Goal: Task Accomplishment & Management: Manage account settings

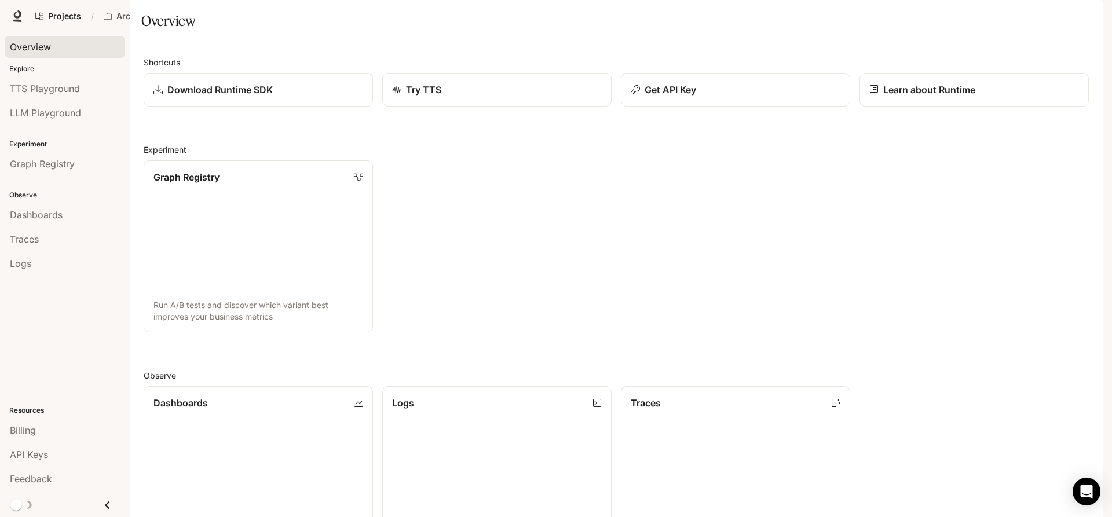
click at [34, 54] on link "Overview" at bounding box center [65, 47] width 120 height 22
click at [915, 21] on span "Character Studio" at bounding box center [892, 16] width 64 height 14
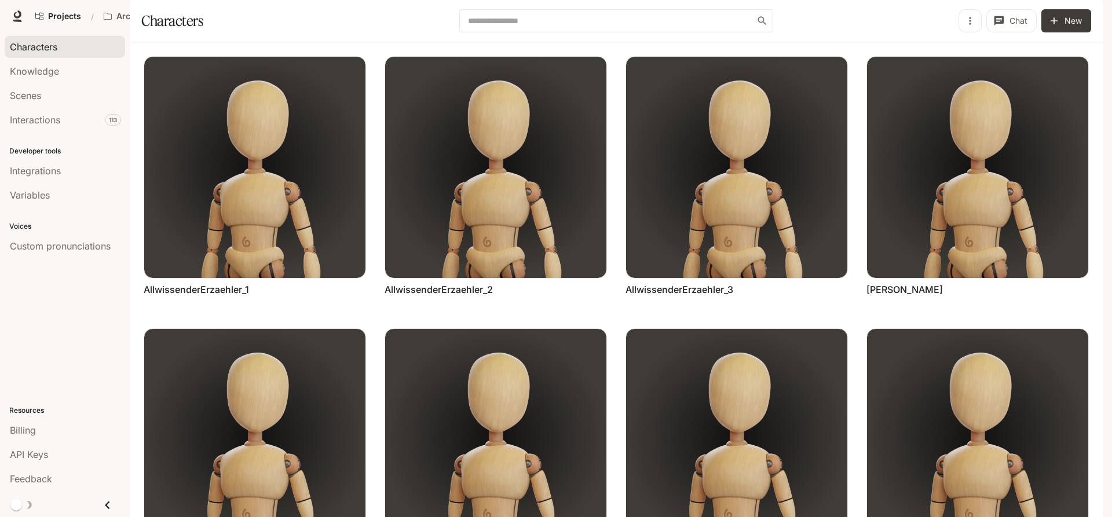
scroll to position [440, 0]
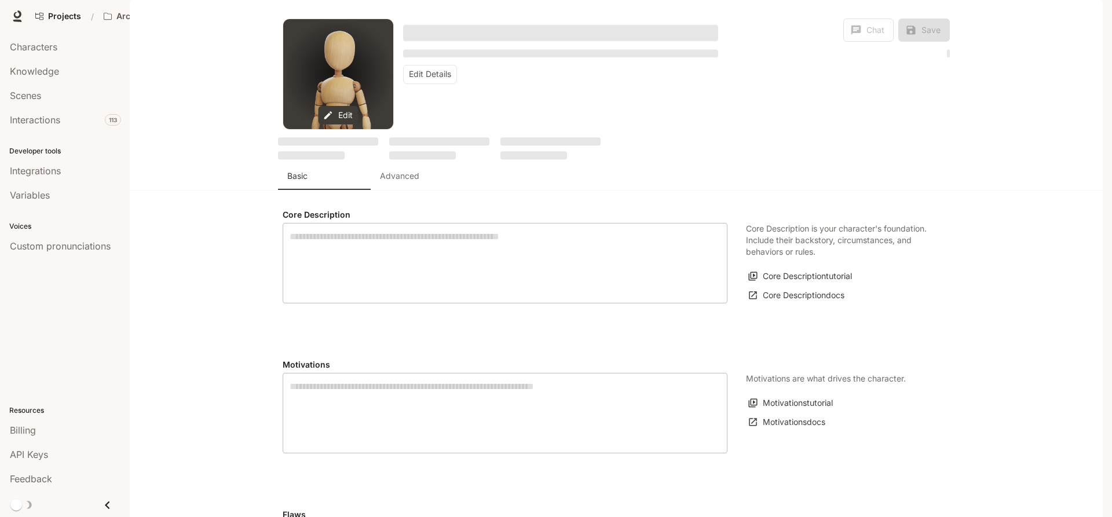
type textarea "**********"
type input "**********"
type input "*"
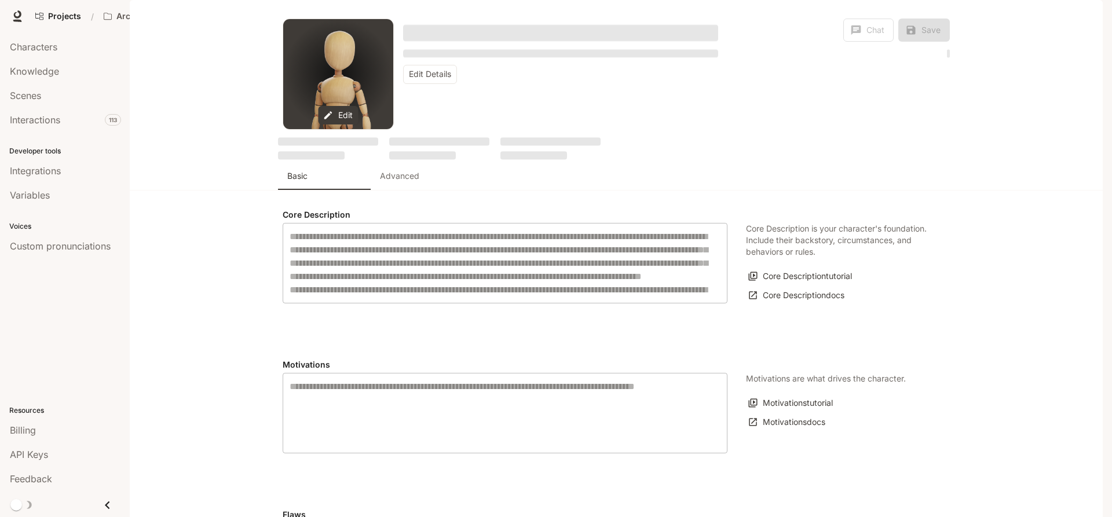
type input "**********"
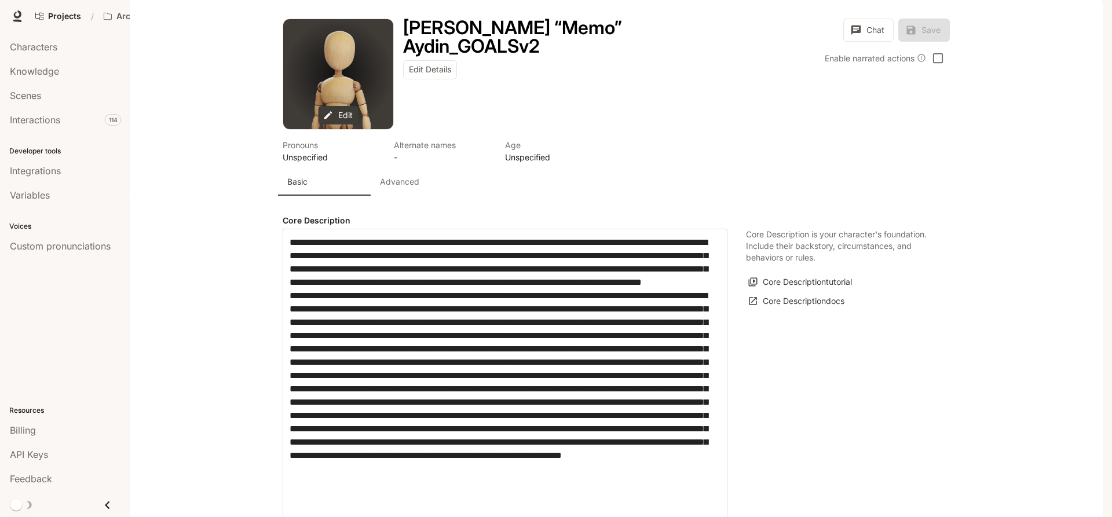
click at [415, 196] on button "Advanced" at bounding box center [417, 182] width 93 height 28
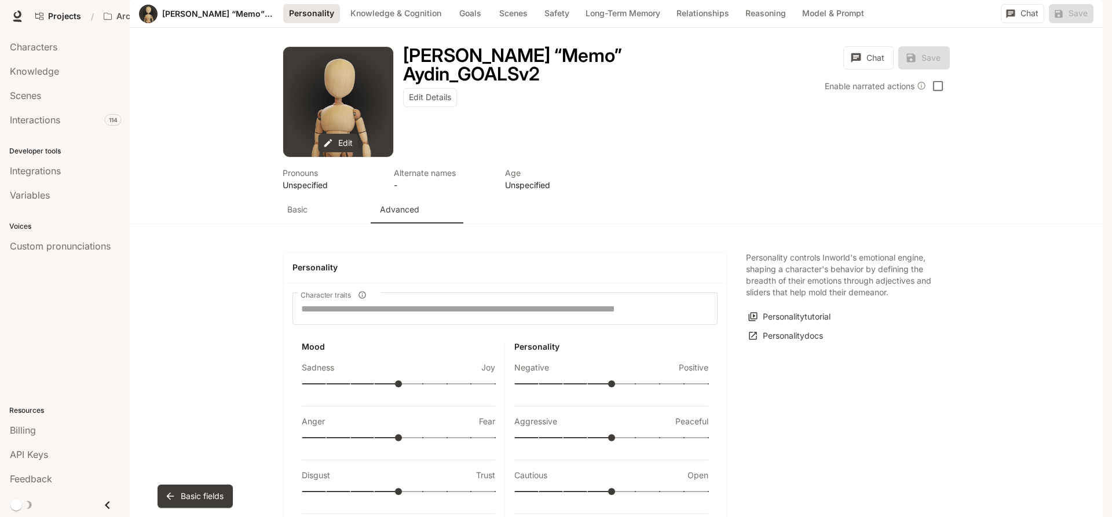
scroll to position [375, 0]
type input "*"
drag, startPoint x: 437, startPoint y: 247, endPoint x: 521, endPoint y: 253, distance: 84.7
click at [521, 341] on div "Mood Sadness Joy Anger Fear Disgust Trust Anticipation Surprise Static emotions…" at bounding box center [505, 486] width 425 height 290
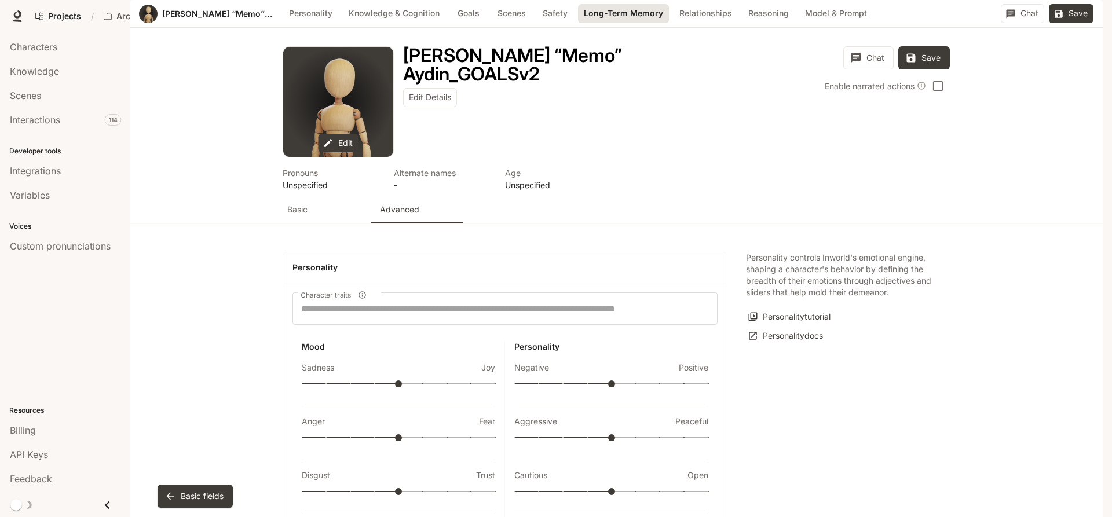
scroll to position [1774, 0]
click at [1080, 23] on button "Save" at bounding box center [1071, 13] width 45 height 19
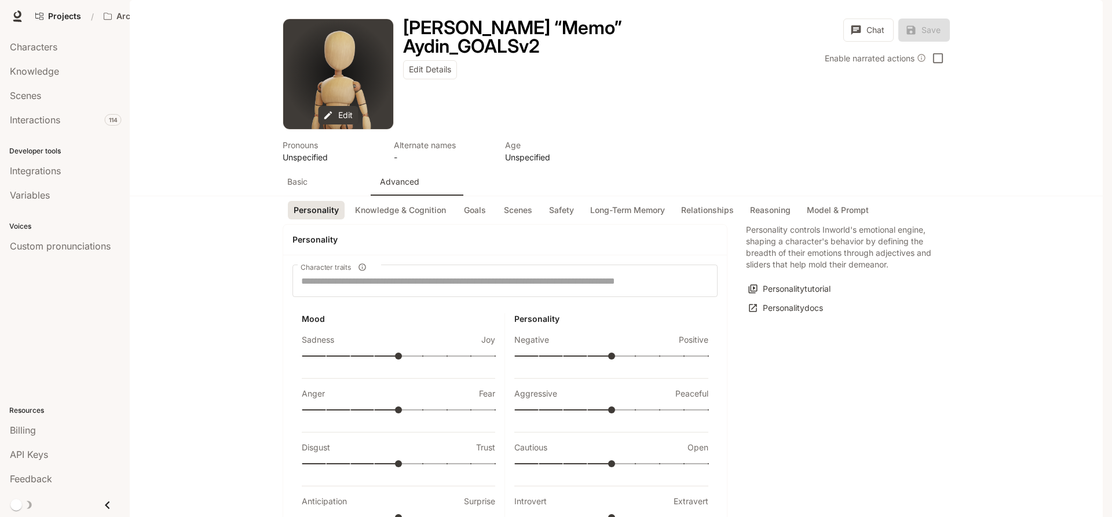
scroll to position [0, 0]
click at [41, 45] on span "Characters" at bounding box center [34, 47] width 48 height 14
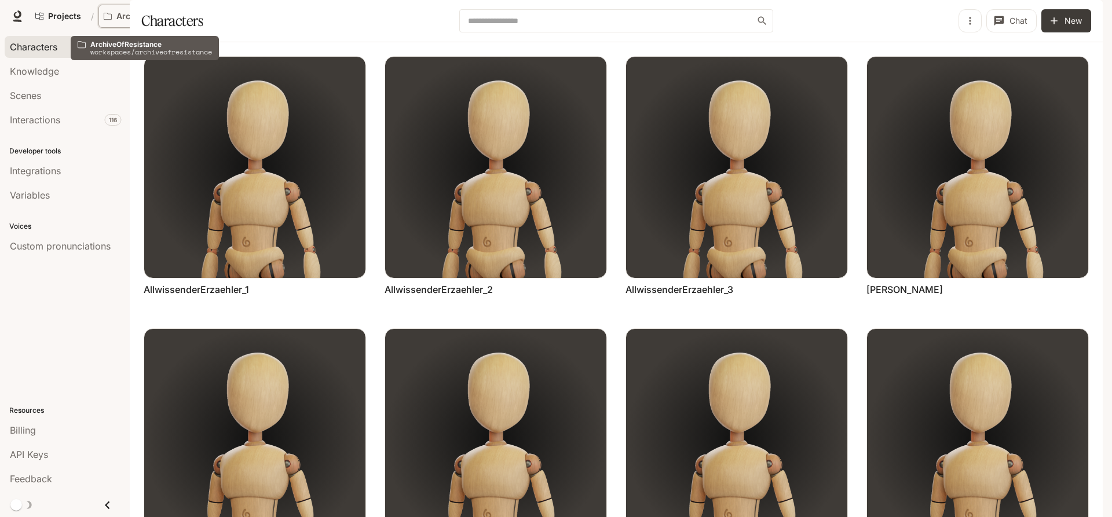
click at [145, 17] on p "ArchiveOfResistance" at bounding box center [148, 17] width 65 height 10
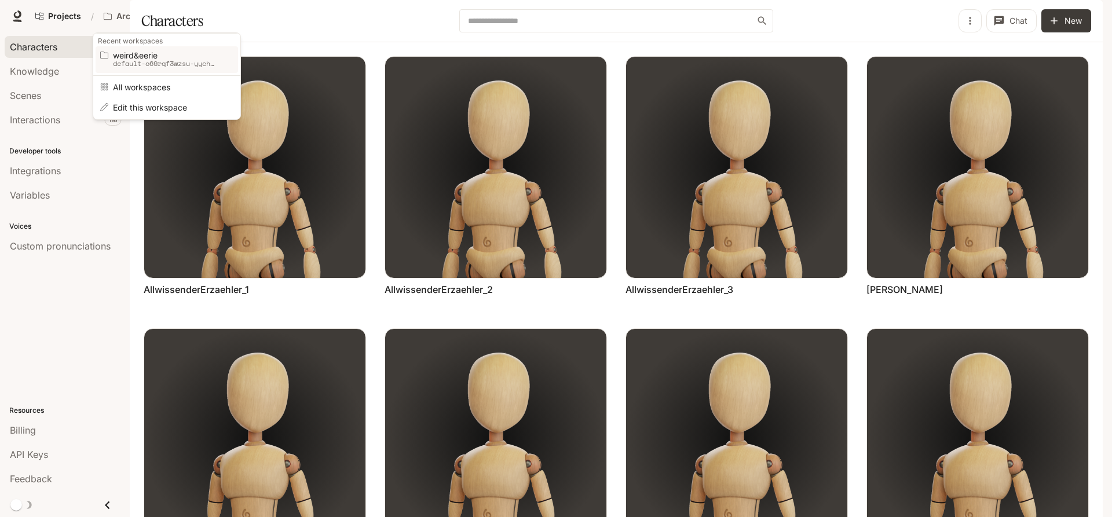
click at [153, 58] on span "weird&eerie" at bounding box center [165, 55] width 104 height 9
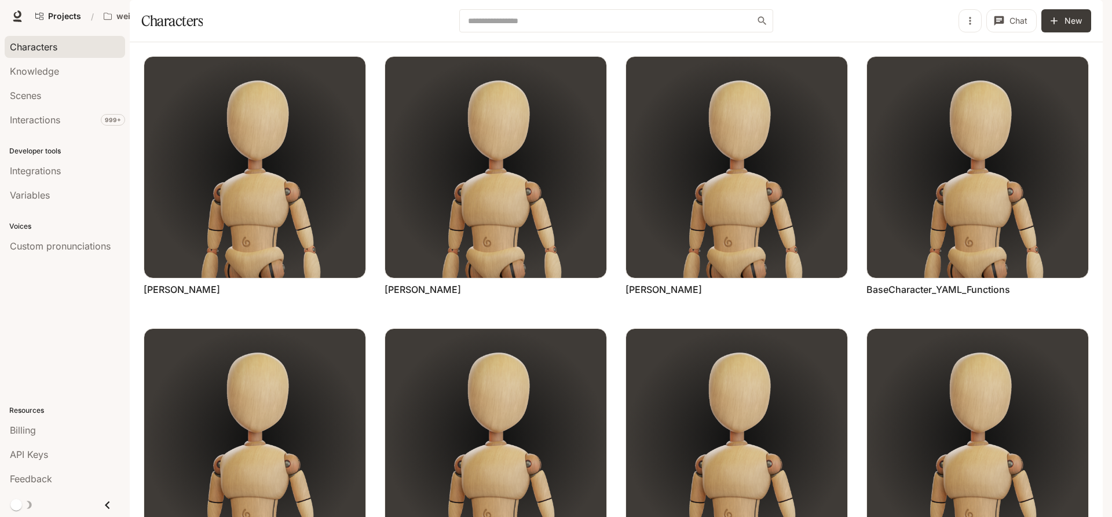
scroll to position [440, 0]
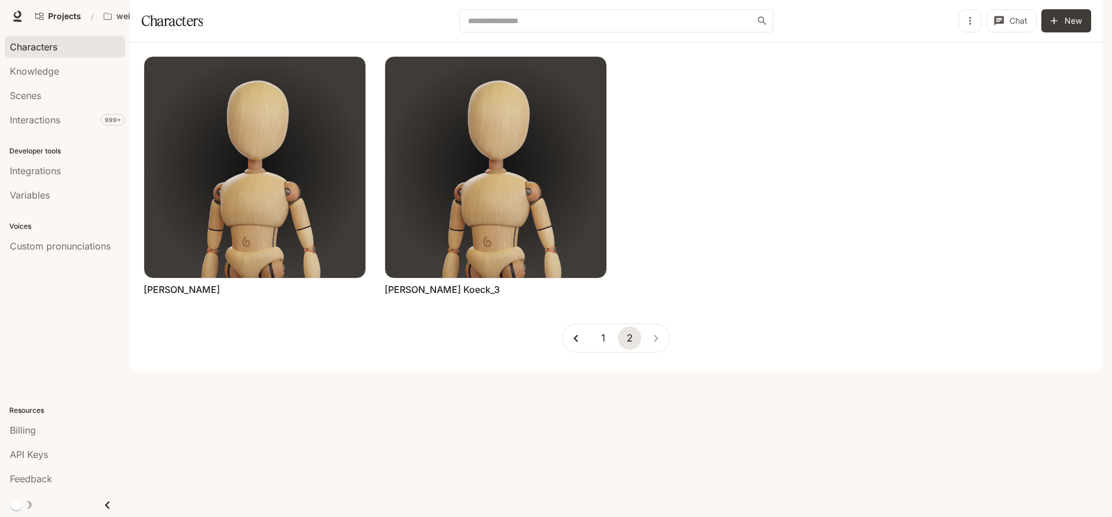
click at [607, 350] on button "1" at bounding box center [602, 338] width 23 height 23
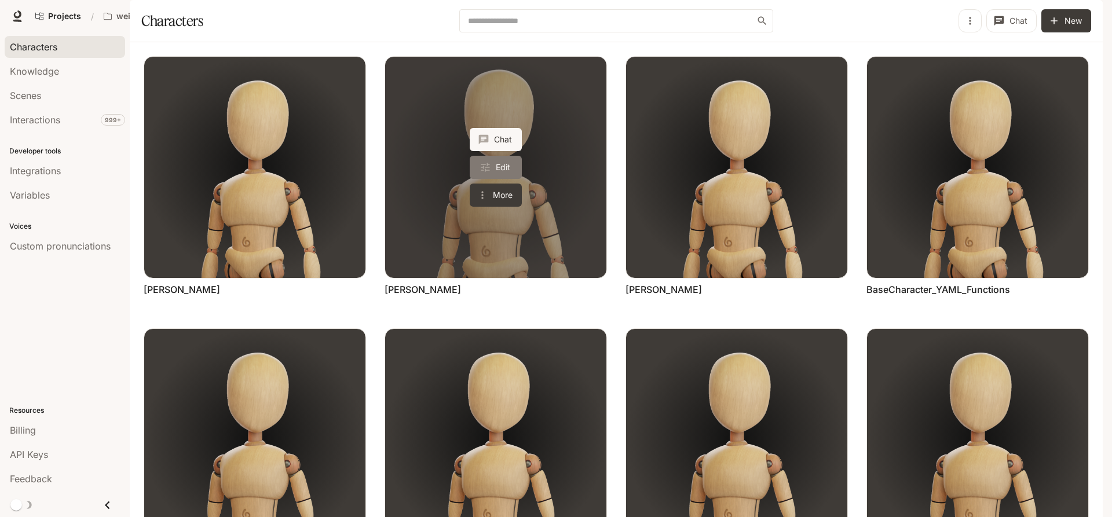
click at [492, 179] on link "Edit" at bounding box center [496, 167] width 52 height 23
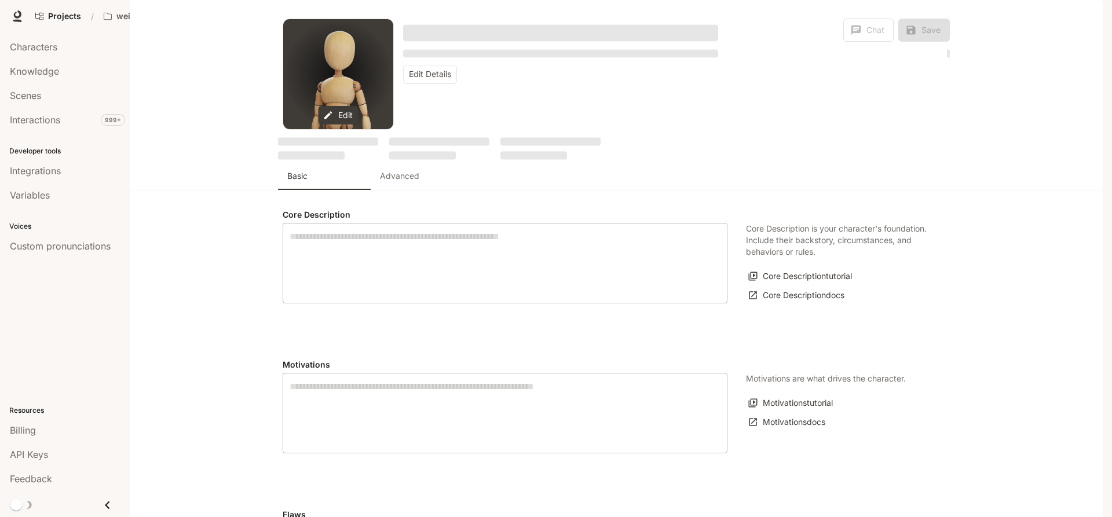
type textarea "**********"
type input "**********"
type input "*"
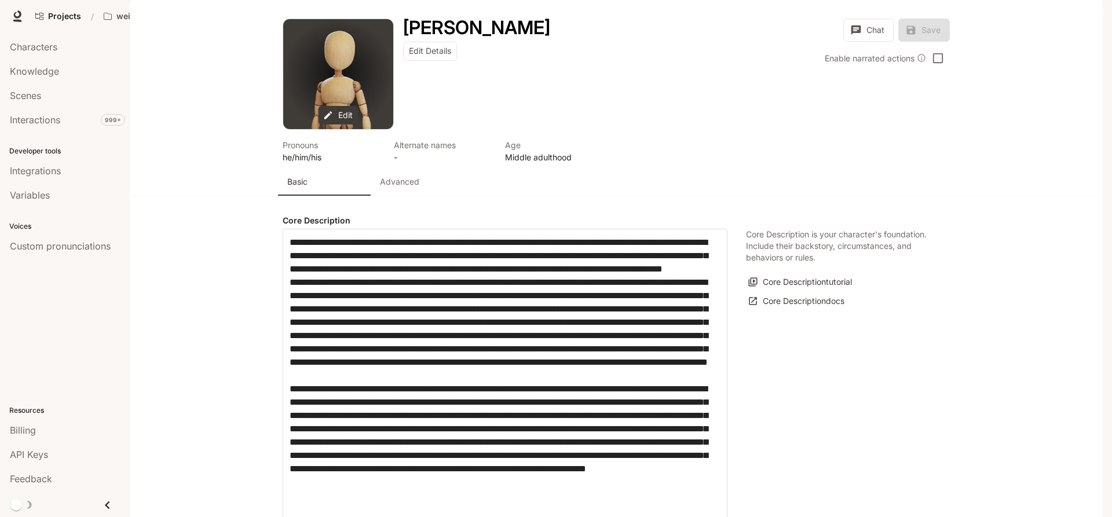
type input "**********"
click at [413, 188] on p "Advanced" at bounding box center [399, 182] width 39 height 12
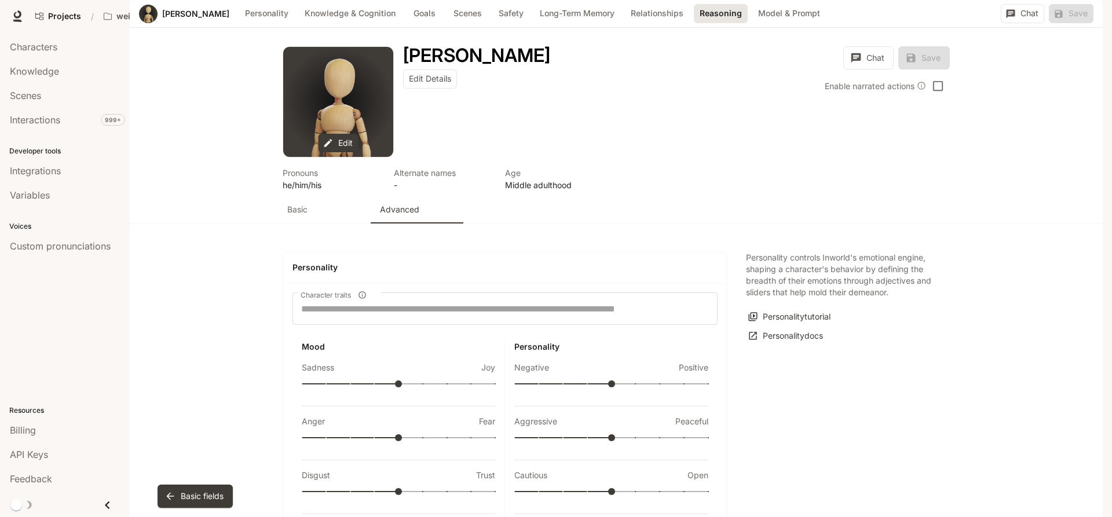
scroll to position [2948, 0]
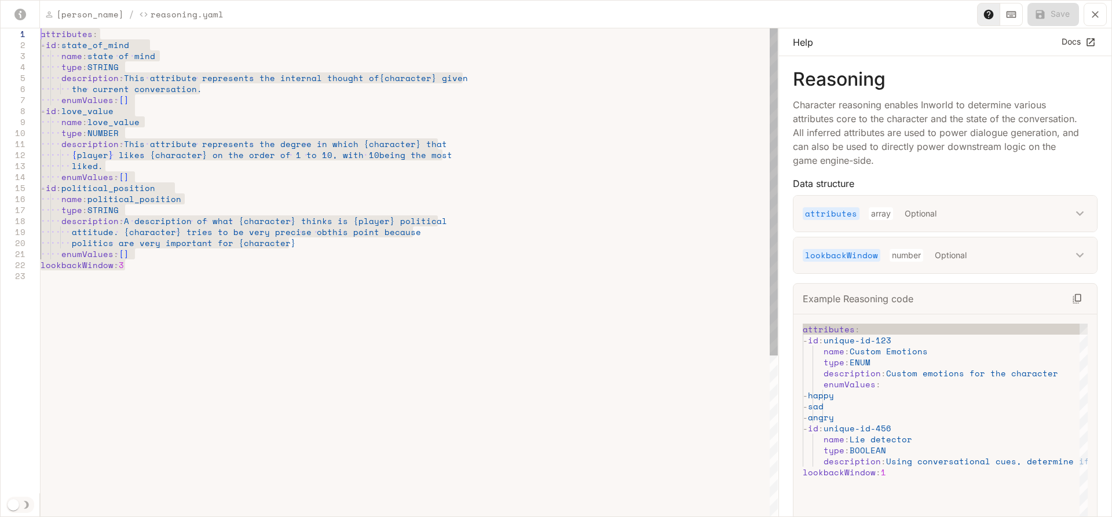
drag, startPoint x: 135, startPoint y: 266, endPoint x: 30, endPoint y: 32, distance: 256.7
click at [41, 32] on div "attributes : - id : state_of_mind name : state of mind type : STRING descriptio…" at bounding box center [409, 394] width 737 height 732
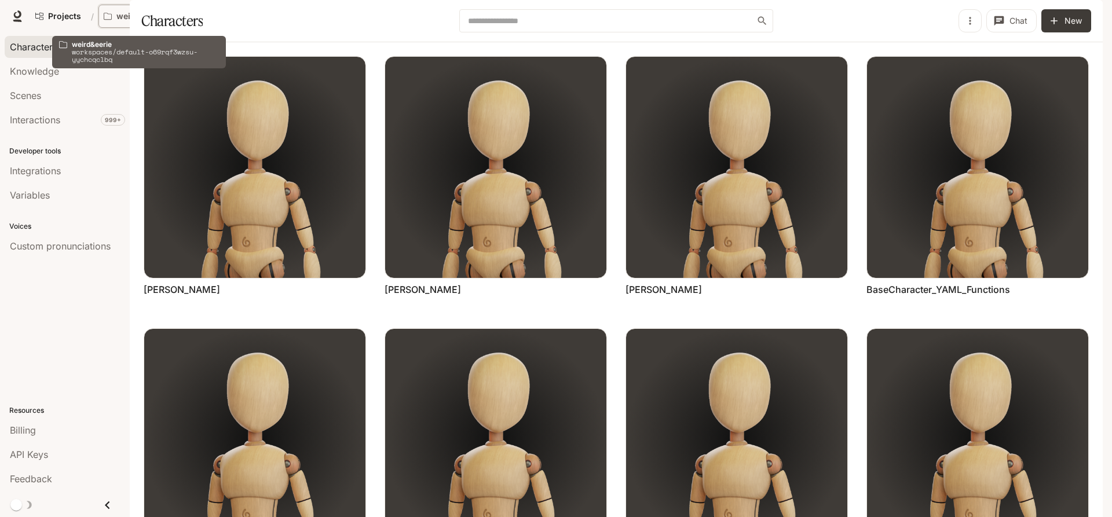
click at [134, 7] on button "weird&eerie" at bounding box center [139, 16] width 83 height 23
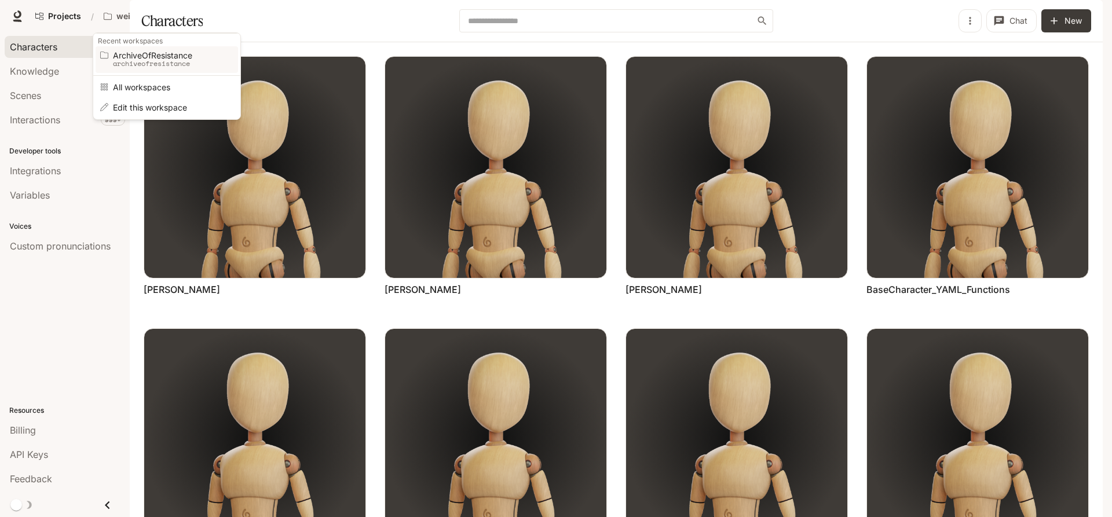
click at [137, 63] on p "archiveofresistance" at bounding box center [165, 64] width 104 height 8
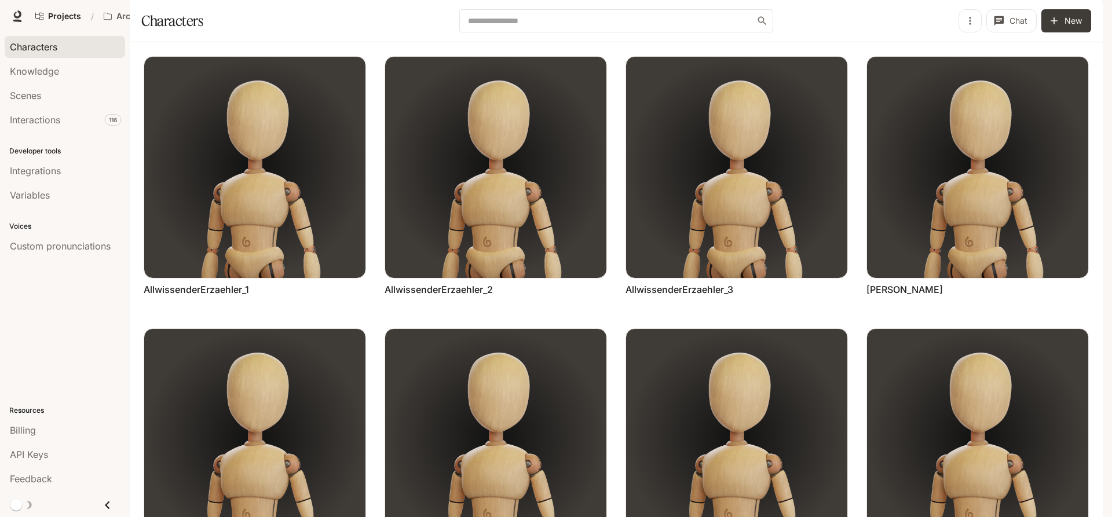
scroll to position [440, 0]
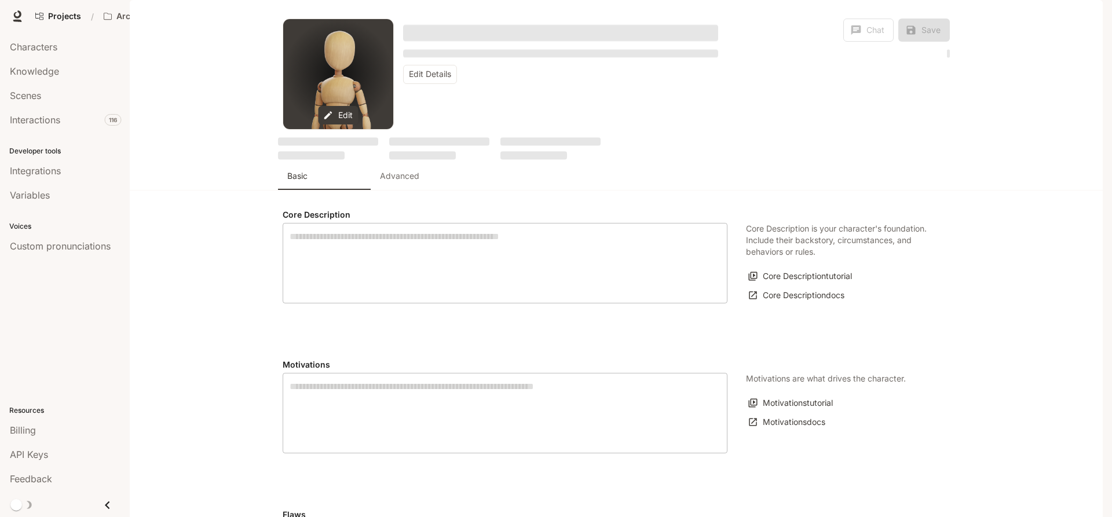
type textarea "**********"
type input "*"
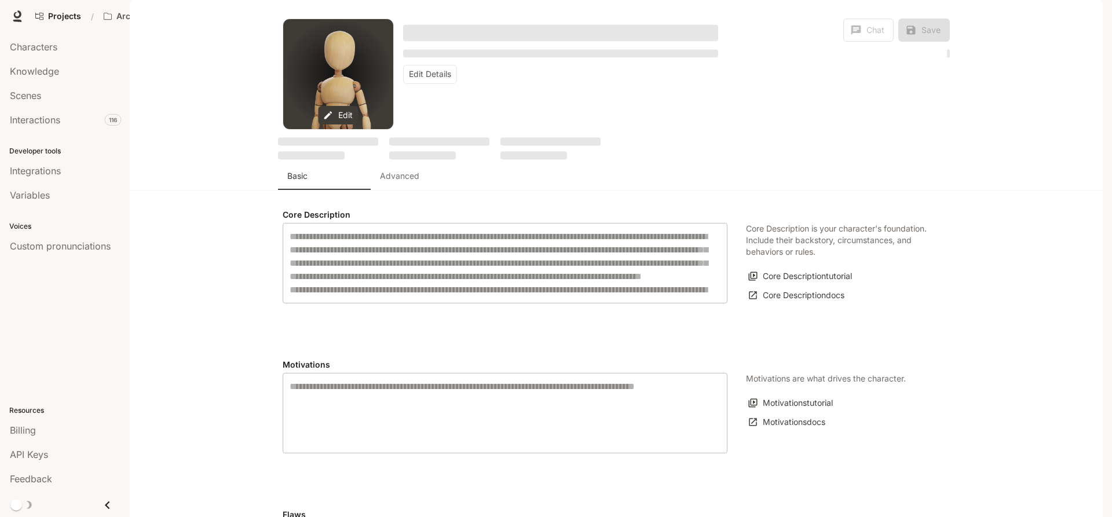
type input "**********"
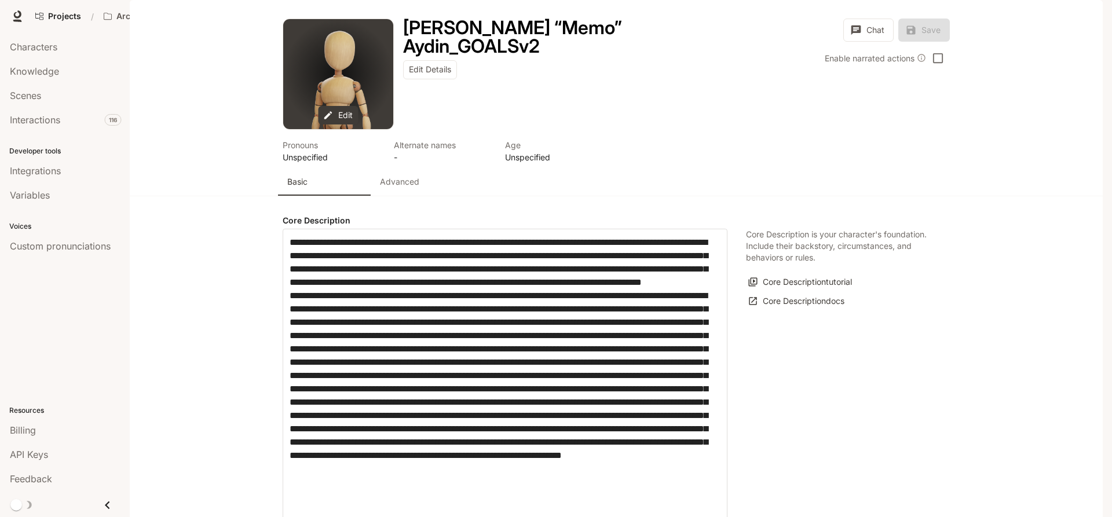
type input "**********"
click at [408, 188] on p "Advanced" at bounding box center [399, 182] width 39 height 12
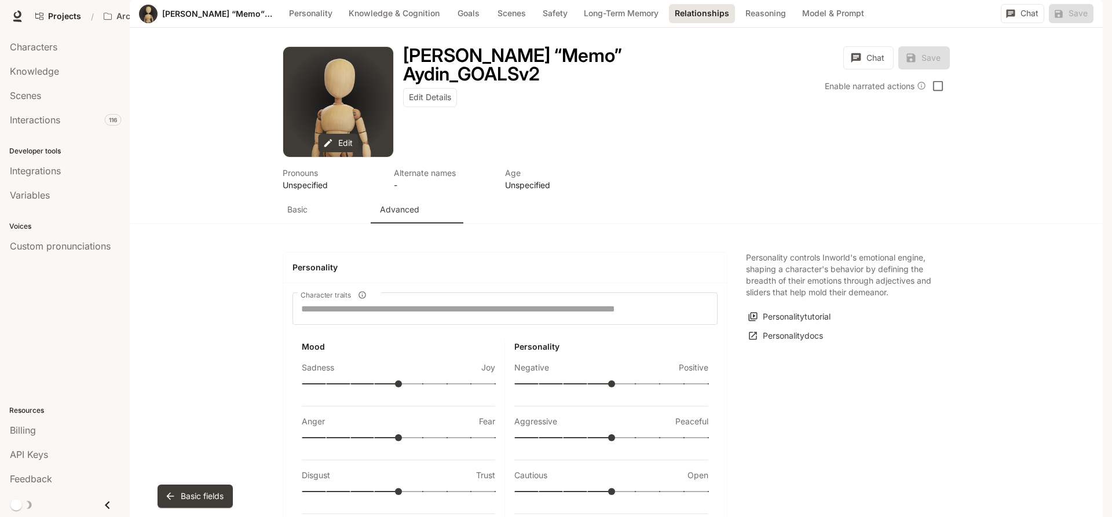
scroll to position [2470, 0]
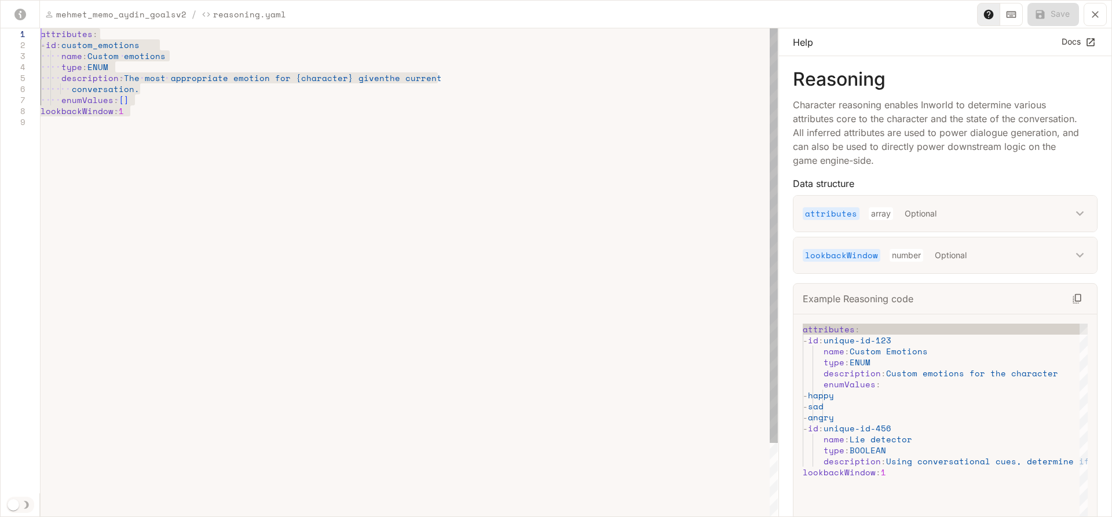
drag, startPoint x: 144, startPoint y: 116, endPoint x: 23, endPoint y: 34, distance: 146.7
click at [41, 34] on div "attributes : - id : custom_emotions name : Custom emotions type : ENUM descript…" at bounding box center [409, 317] width 737 height 578
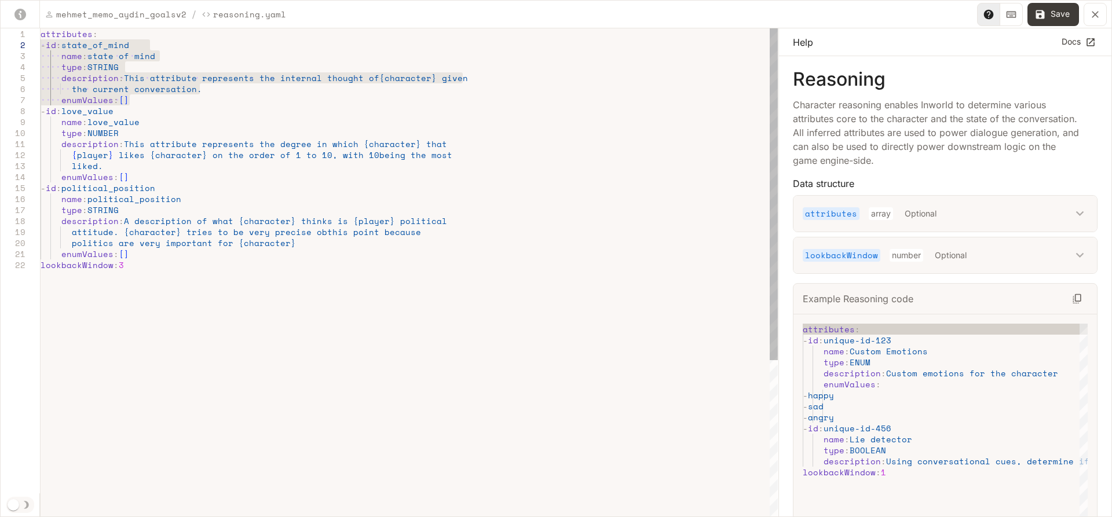
drag, startPoint x: 136, startPoint y: 100, endPoint x: 33, endPoint y: 42, distance: 118.0
click at [41, 42] on div "attributes : - id : state_of_mind name : state of mind type : STRING descriptio…" at bounding box center [409, 388] width 737 height 721
drag, startPoint x: 89, startPoint y: 67, endPoint x: 117, endPoint y: 67, distance: 27.8
click at [117, 67] on div "attributes : - id : state_of_mind name : state of mind type : STRING descriptio…" at bounding box center [409, 388] width 737 height 721
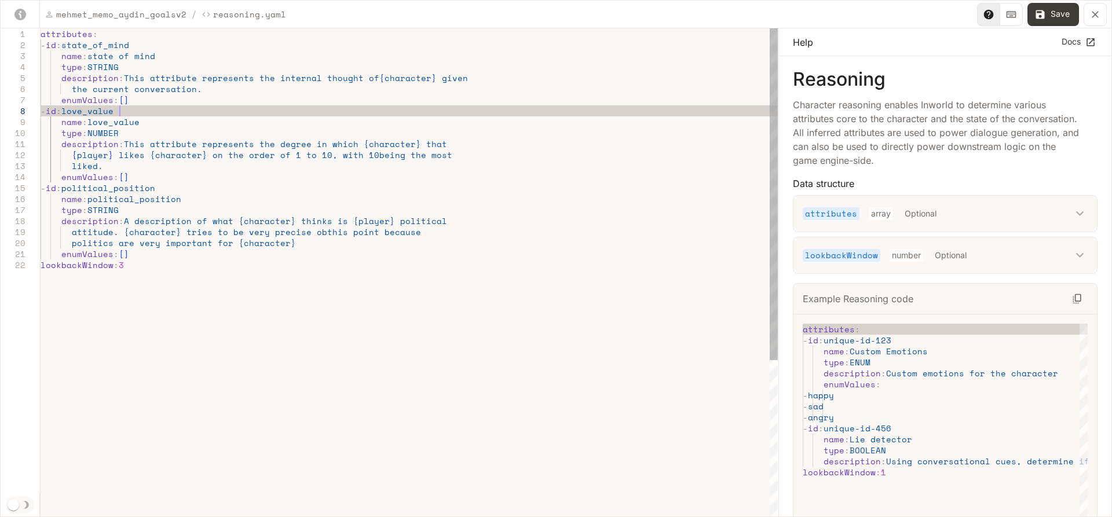
click at [122, 113] on div "attributes : - id : state_of_mind name : state of mind type : STRING descriptio…" at bounding box center [409, 388] width 737 height 721
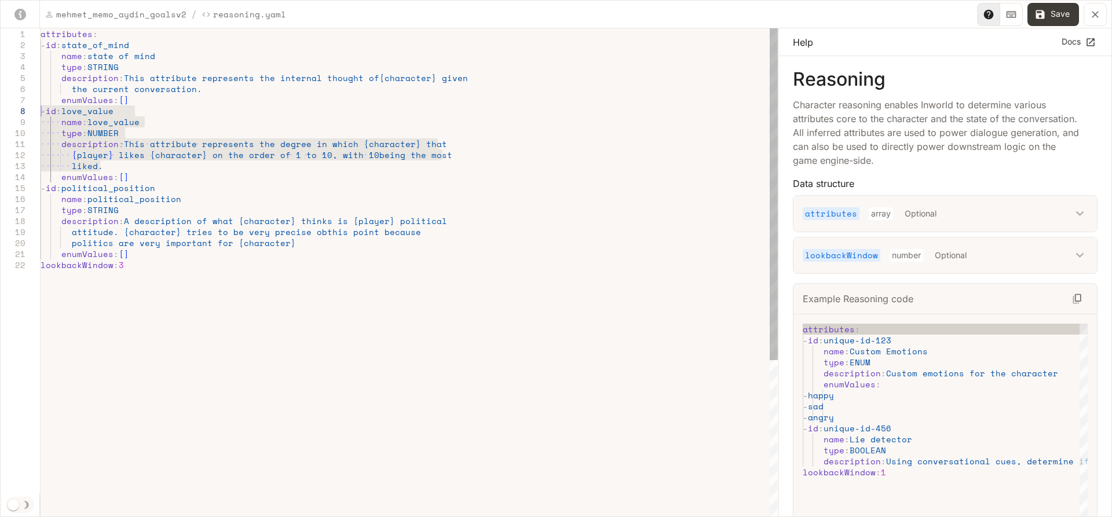
drag, startPoint x: 81, startPoint y: 162, endPoint x: 27, endPoint y: 111, distance: 74.6
click at [41, 111] on div "attributes : - id : state_of_mind name : state of mind type : STRING descriptio…" at bounding box center [409, 388] width 737 height 721
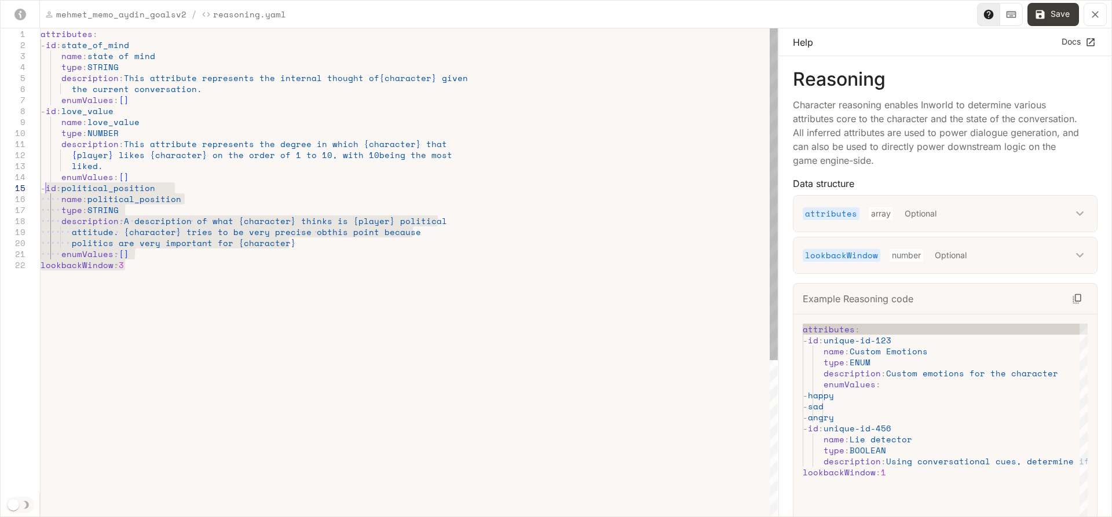
drag, startPoint x: 134, startPoint y: 268, endPoint x: 46, endPoint y: 189, distance: 118.2
click at [46, 189] on div "attributes : - id : state_of_mind name : state of mind type : STRING descriptio…" at bounding box center [409, 388] width 737 height 721
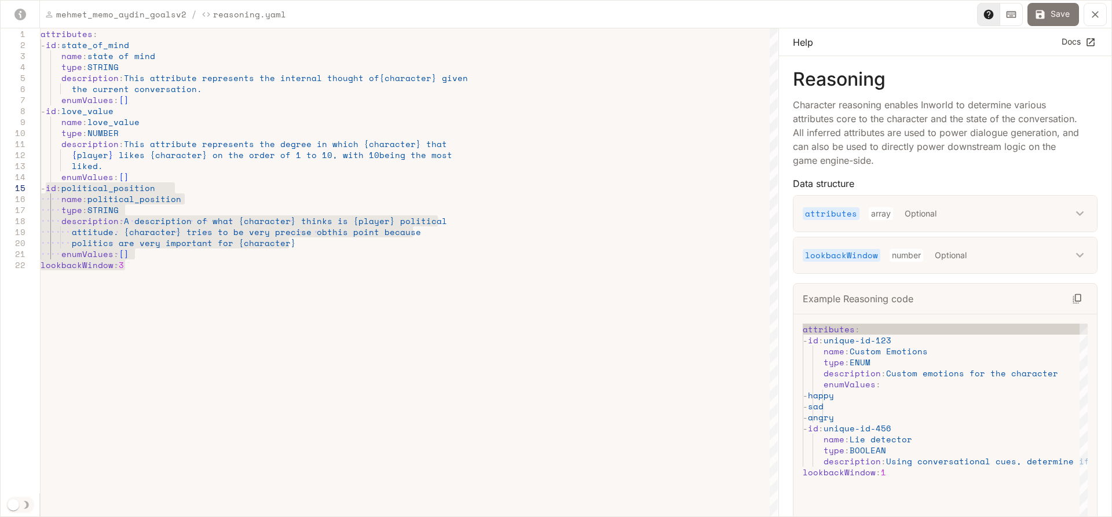
click at [1050, 16] on button "Save" at bounding box center [1054, 14] width 52 height 23
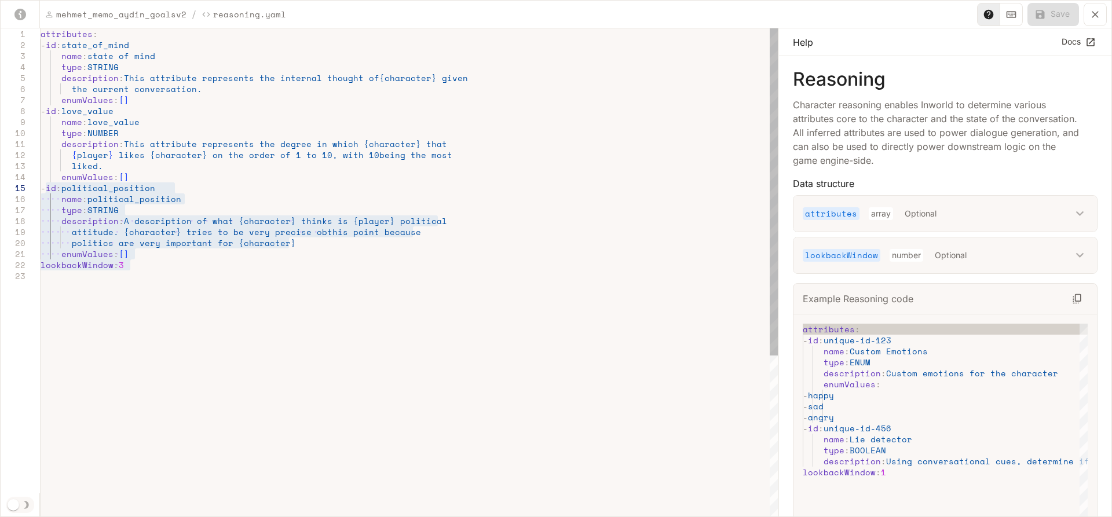
click at [203, 384] on div "attributes : - id : state_of_mind name : state of mind type : STRING descriptio…" at bounding box center [409, 394] width 737 height 732
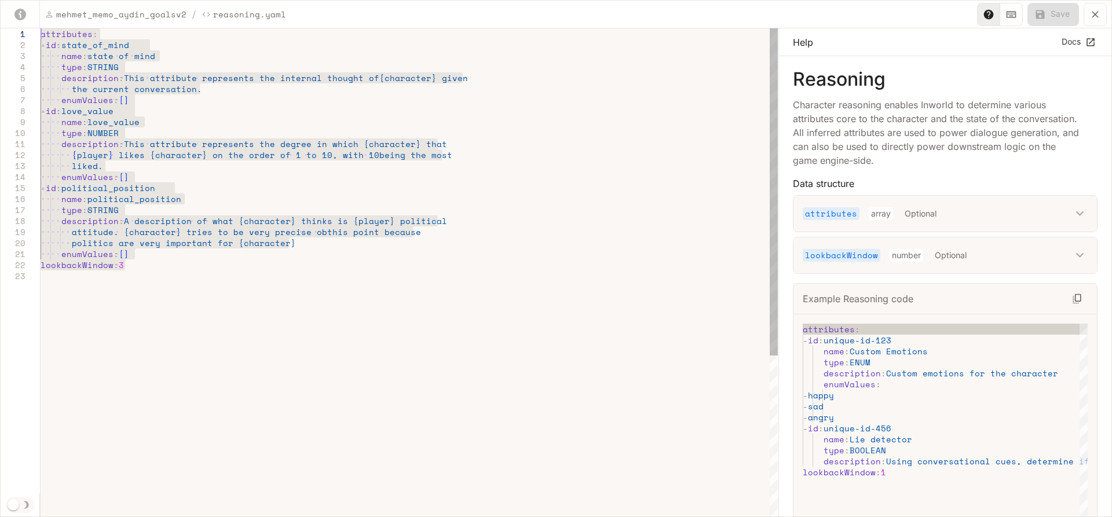
drag, startPoint x: 144, startPoint y: 264, endPoint x: 38, endPoint y: 31, distance: 255.6
click at [41, 31] on div "attributes : - id : state_of_mind name : state of mind type : STRING descriptio…" at bounding box center [409, 394] width 737 height 732
click at [184, 353] on div "attributes : - id : state_of_mind name : state of mind type : STRING descriptio…" at bounding box center [409, 394] width 737 height 732
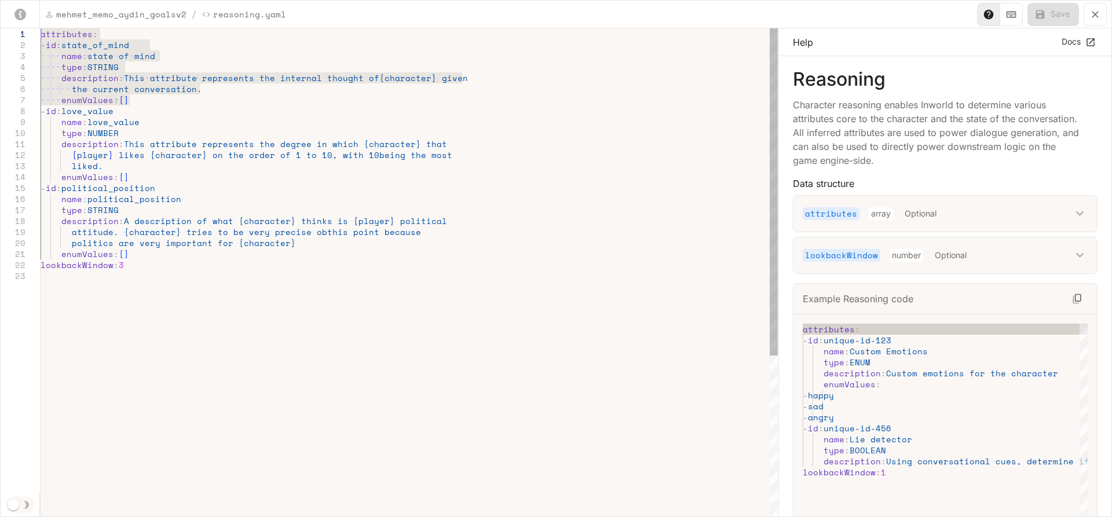
drag, startPoint x: 143, startPoint y: 100, endPoint x: 32, endPoint y: 31, distance: 130.1
click at [41, 31] on div "attributes : - id : state_of_mind name : state of mind type : STRING descriptio…" at bounding box center [409, 394] width 737 height 732
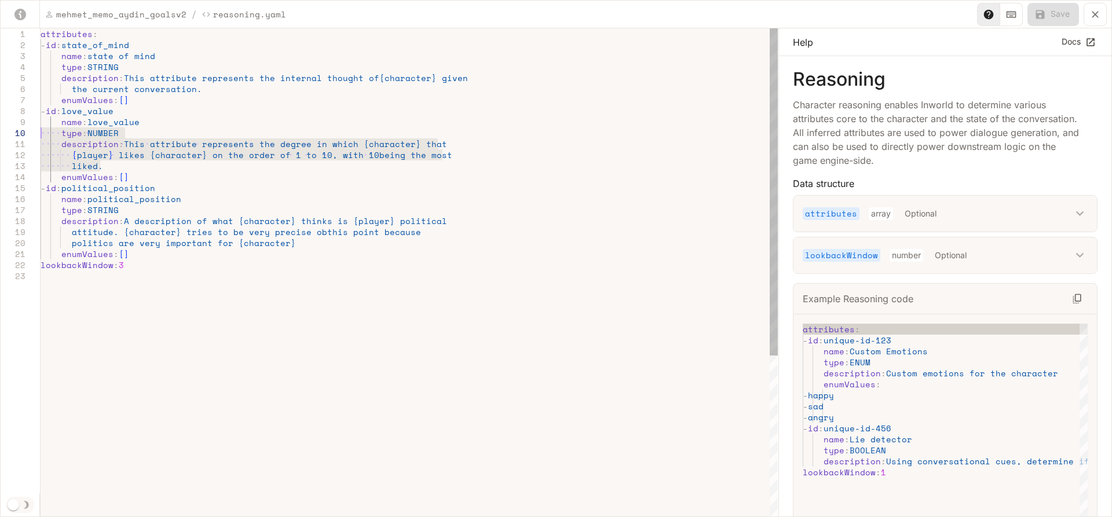
drag, startPoint x: 107, startPoint y: 167, endPoint x: 38, endPoint y: 137, distance: 75.0
click at [41, 137] on div "attributes : - id : state_of_mind name : state of mind type : STRING descriptio…" at bounding box center [409, 394] width 737 height 732
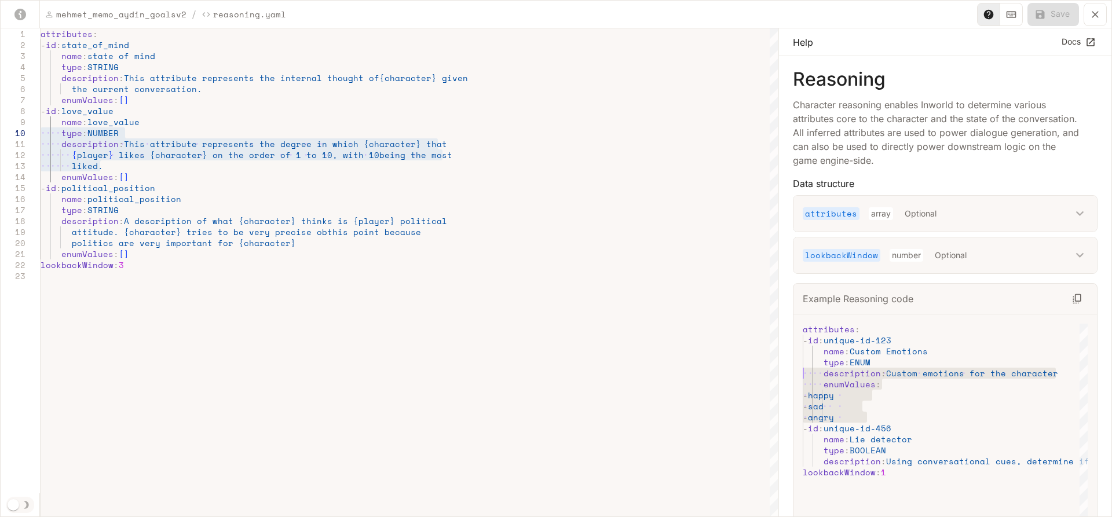
drag, startPoint x: 885, startPoint y: 420, endPoint x: 801, endPoint y: 373, distance: 95.7
click at [803, 373] on div "attributes : - id : unique-id-123 name : Custom Emotions type : ENUM descriptio…" at bounding box center [1023, 463] width 440 height 278
click at [216, 266] on div "attributes : - id : state_of_mind name : state of mind type : STRING descriptio…" at bounding box center [409, 394] width 737 height 732
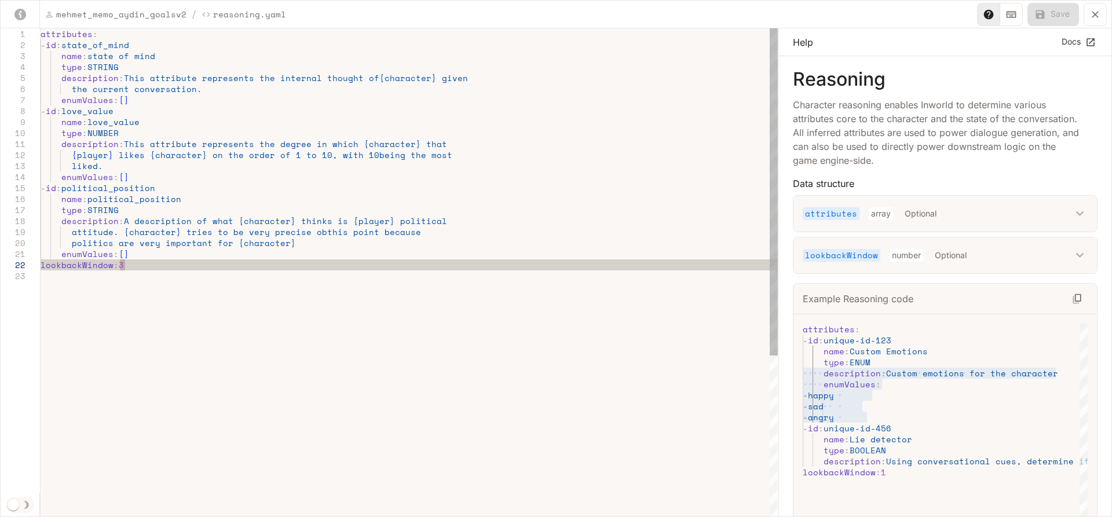
click at [216, 264] on div "attributes : - id : state_of_mind name : state of mind type : STRING descriptio…" at bounding box center [409, 394] width 737 height 732
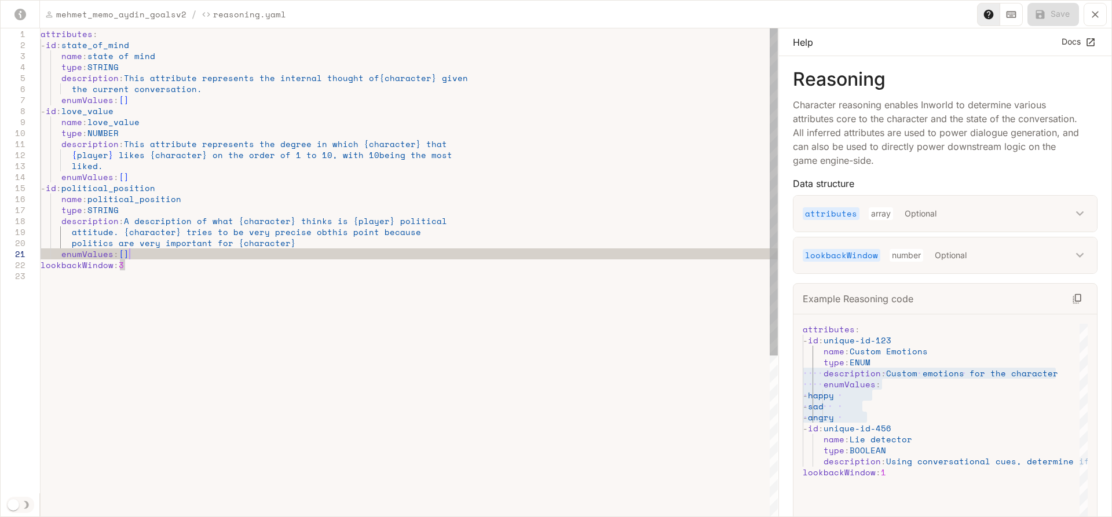
click at [222, 259] on div "attributes : - id : state_of_mind name : state of mind type : STRING descriptio…" at bounding box center [409, 394] width 737 height 732
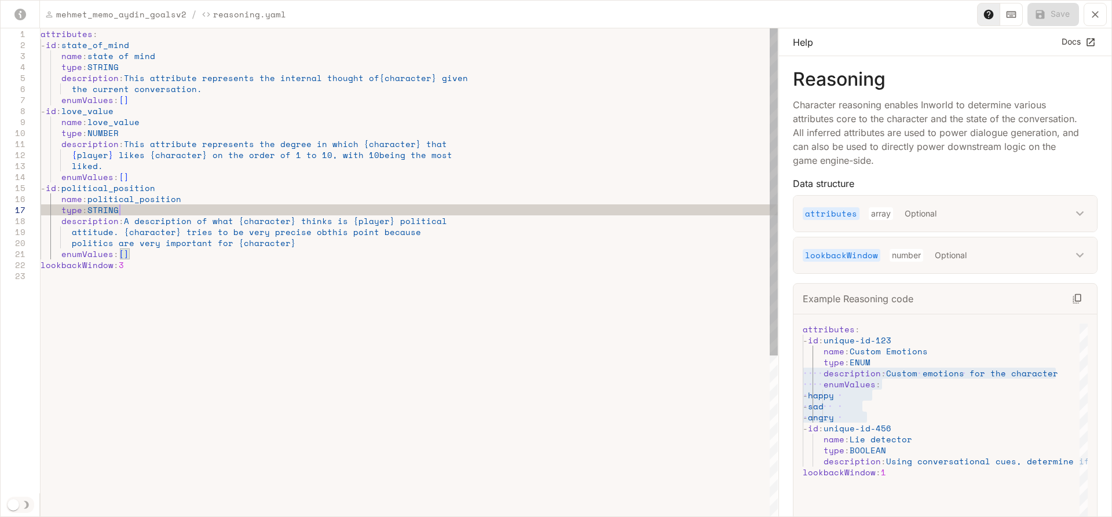
click at [126, 211] on div "attributes : - id : state_of_mind name : state of mind type : STRING descriptio…" at bounding box center [409, 394] width 737 height 732
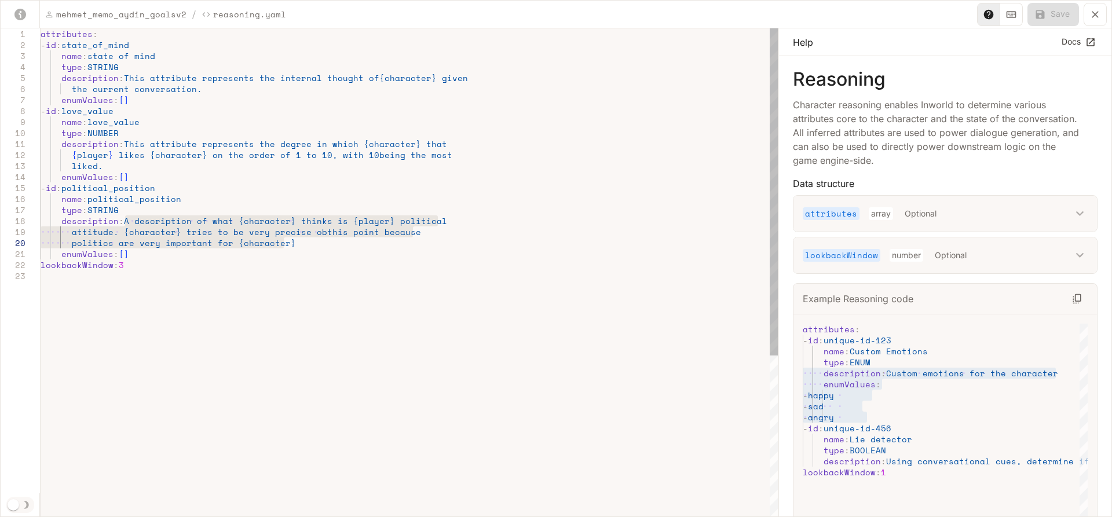
drag, startPoint x: 124, startPoint y: 217, endPoint x: 310, endPoint y: 243, distance: 187.7
click at [310, 243] on div "attributes : - id : state_of_mind name : state of mind type : STRING descriptio…" at bounding box center [409, 394] width 737 height 732
click at [151, 250] on div "attributes : - id : state_of_mind name : state of mind type : STRING descriptio…" at bounding box center [409, 394] width 737 height 732
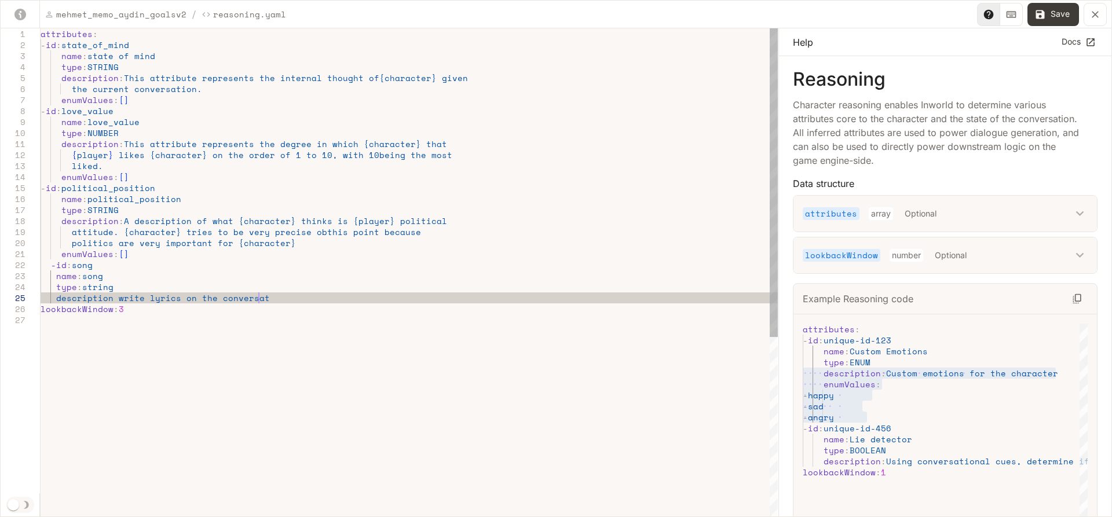
scroll to position [43, 233]
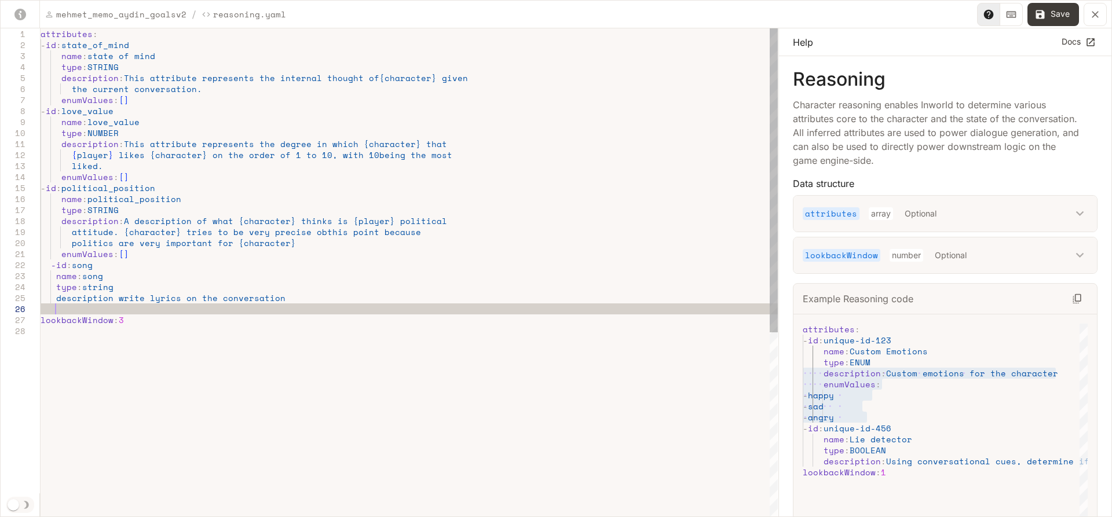
click at [108, 301] on div "attributes : - id : state_of_mind name : state of mind type : STRING descriptio…" at bounding box center [409, 421] width 737 height 787
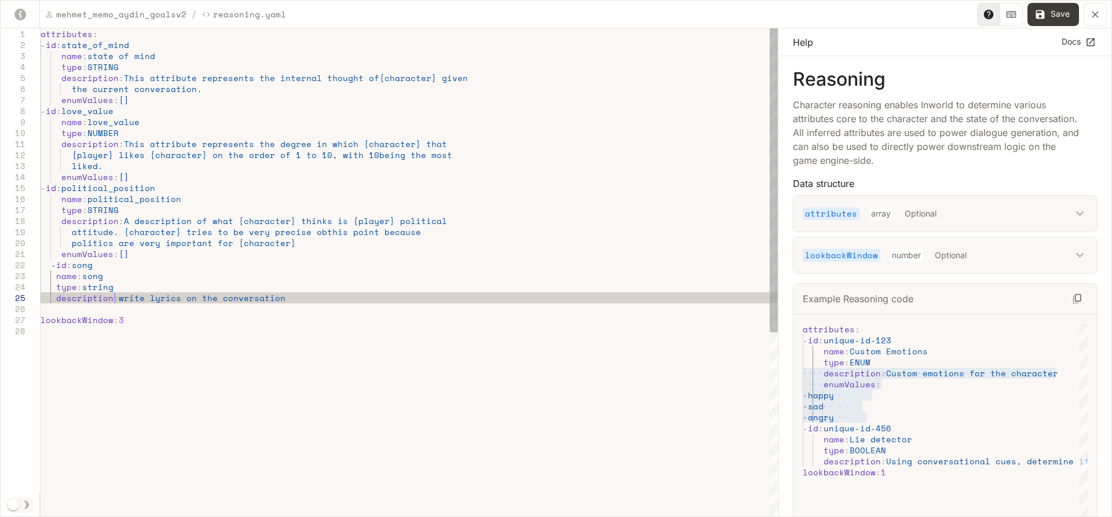
click at [48, 309] on div "attributes : - id : state_of_mind name : state of mind type : STRING descriptio…" at bounding box center [409, 421] width 737 height 787
click at [151, 298] on div "attributes : - id : state_of_mind name : state of mind type : STRING descriptio…" at bounding box center [409, 416] width 737 height 776
click at [199, 294] on div "attributes : - id : state_of_mind name : state of mind type : STRING descriptio…" at bounding box center [409, 416] width 737 height 776
click at [185, 298] on div "attributes : - id : state_of_mind name : state of mind type : STRING descriptio…" at bounding box center [409, 416] width 737 height 776
click at [184, 298] on div "attributes : - id : state_of_mind name : state of mind type : STRING descriptio…" at bounding box center [409, 416] width 737 height 776
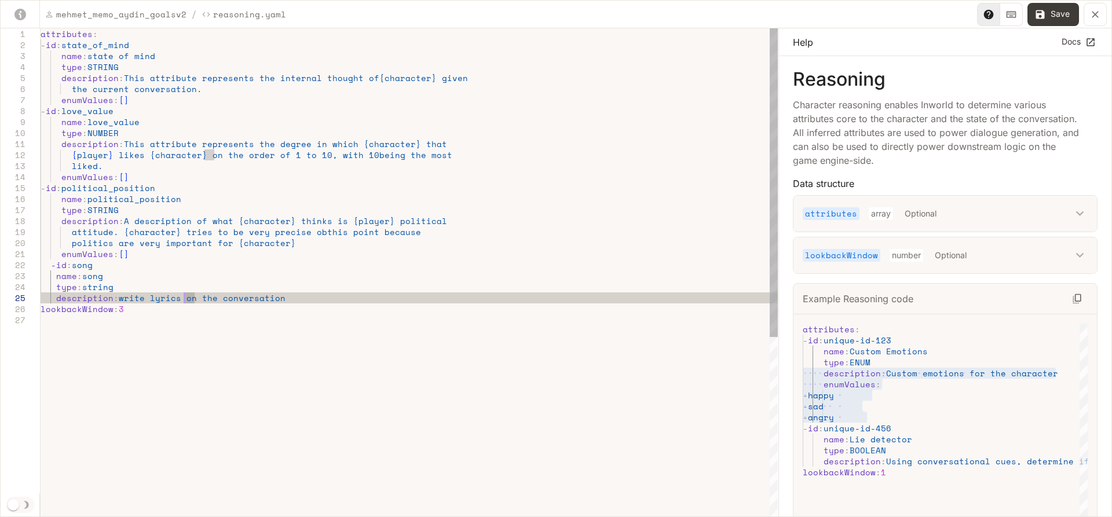
click at [182, 294] on div "attributes : - id : state_of_mind name : state of mind type : STRING descriptio…" at bounding box center [409, 416] width 737 height 776
click at [181, 302] on div "attributes : - id : state_of_mind name : state of mind type : STRING descriptio…" at bounding box center [409, 416] width 737 height 776
click at [184, 297] on div "attributes : - id : state_of_mind name : state of mind type : STRING descriptio…" at bounding box center [409, 416] width 737 height 776
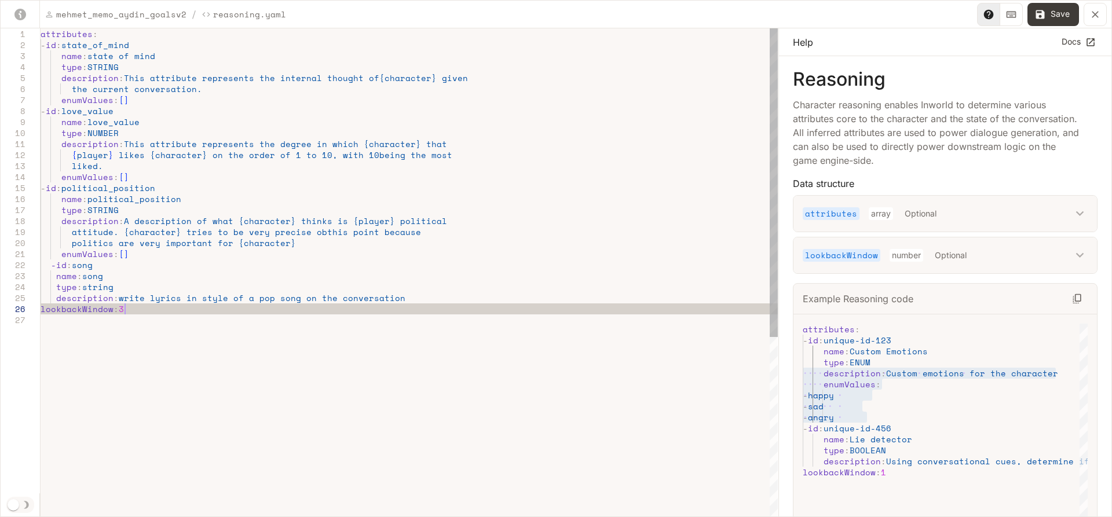
click at [173, 308] on div "attributes : - id : state_of_mind name : state of mind type : STRING descriptio…" at bounding box center [409, 416] width 737 height 776
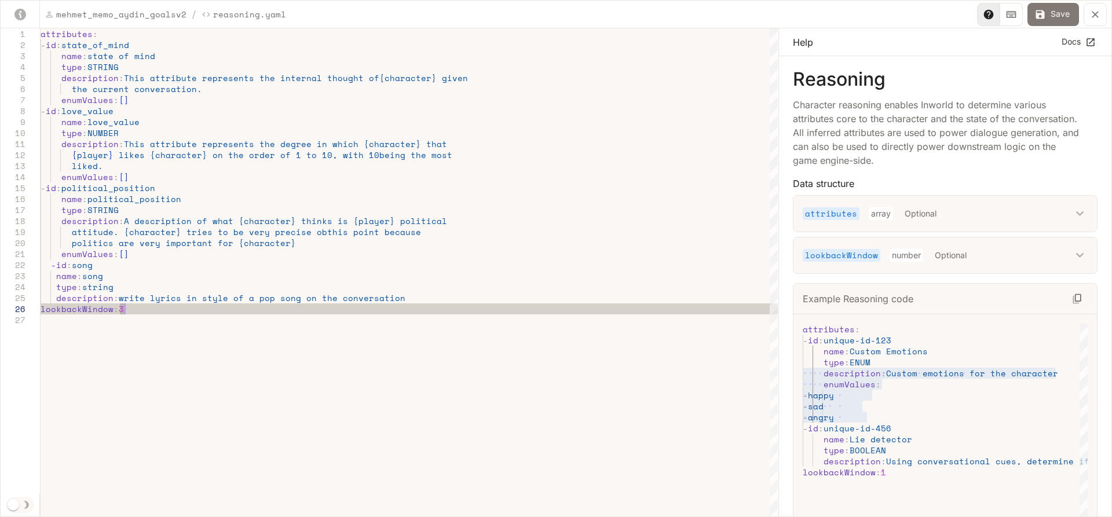
click at [1046, 19] on icon "yaml-editor" at bounding box center [1041, 15] width 12 height 12
click at [1059, 19] on button "Save" at bounding box center [1054, 14] width 52 height 23
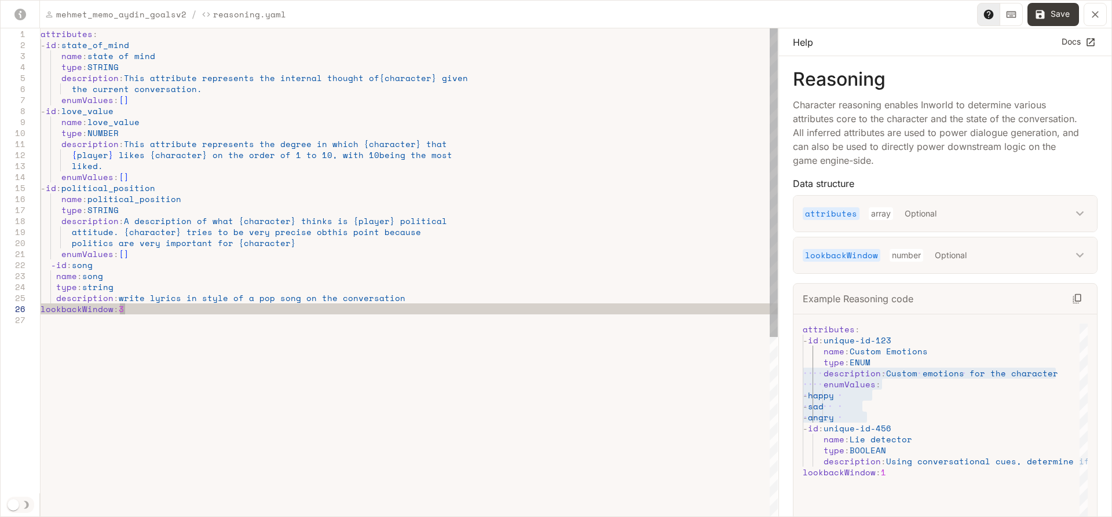
click at [444, 296] on div "attributes : - id : state_of_mind name : state of mind type : STRING descriptio…" at bounding box center [409, 416] width 737 height 776
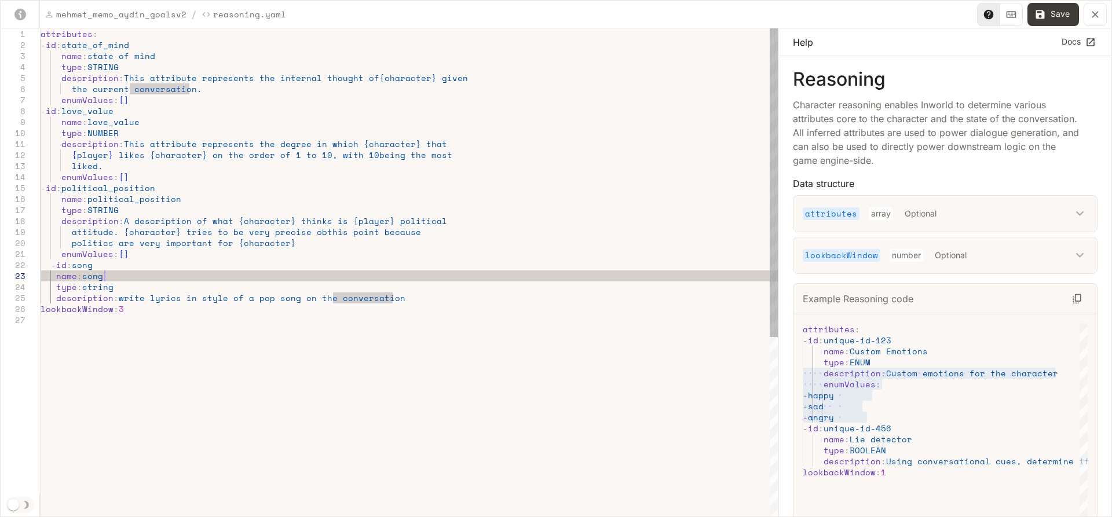
click at [193, 279] on div "attributes : - id : state_of_mind name : state of mind type : STRING descriptio…" at bounding box center [409, 416] width 737 height 776
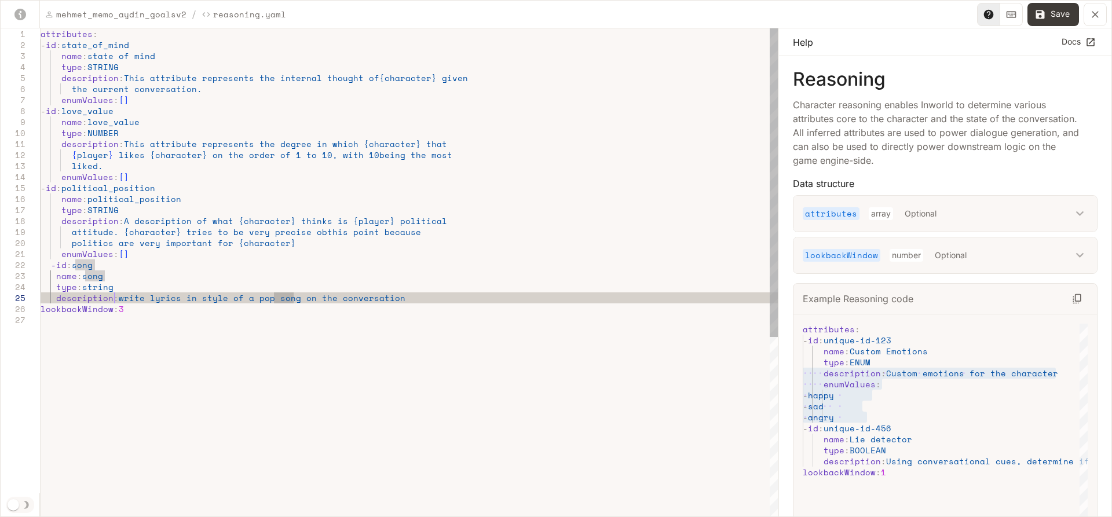
click at [117, 293] on div "attributes : - id : state_of_mind name : state of mind type : STRING descriptio…" at bounding box center [409, 416] width 737 height 776
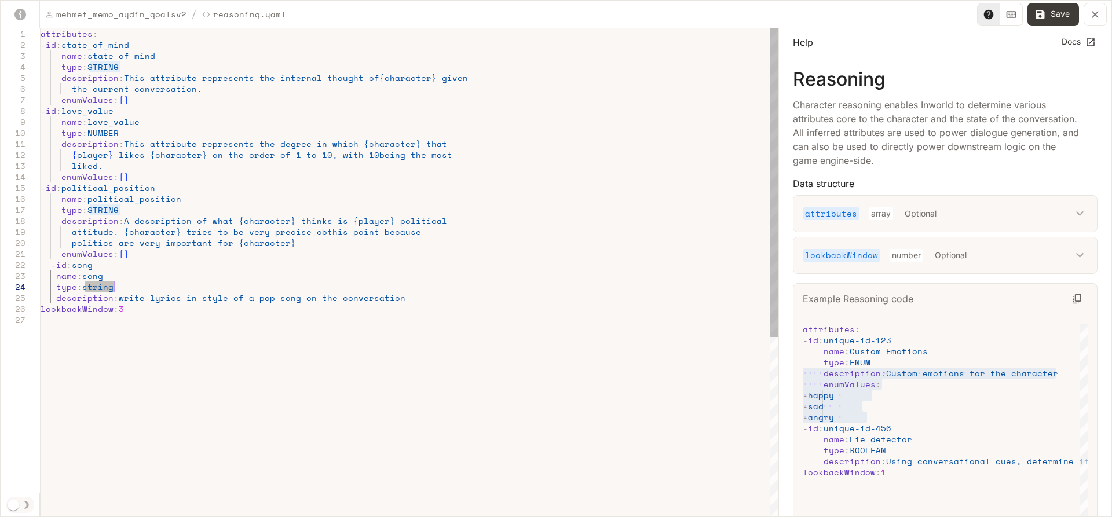
drag, startPoint x: 85, startPoint y: 287, endPoint x: 122, endPoint y: 284, distance: 37.2
click at [122, 284] on div "attributes : - id : state_of_mind name : state of mind type : STRING descriptio…" at bounding box center [409, 416] width 737 height 776
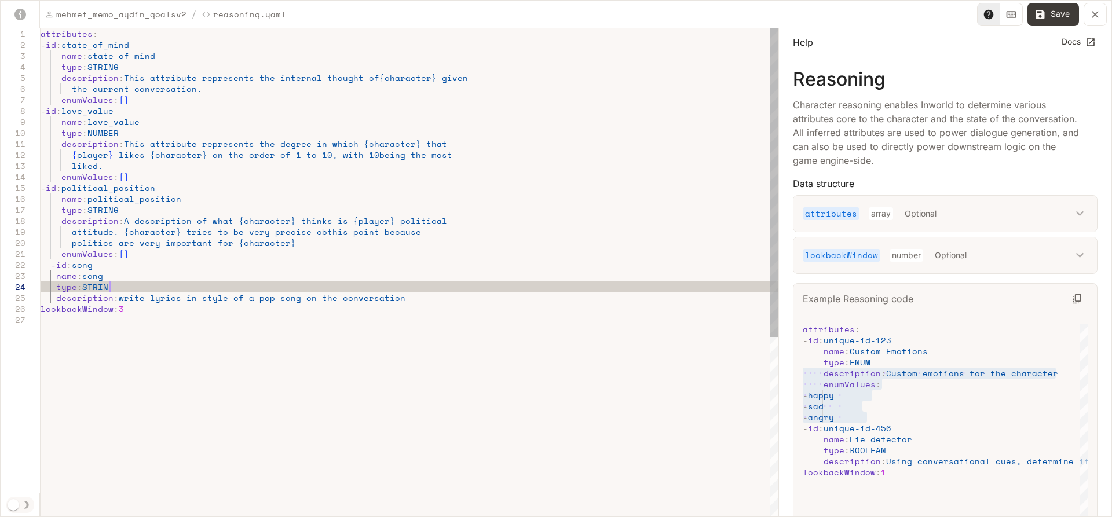
scroll to position [43, 74]
click at [133, 297] on div "attributes : - id : state_of_mind name : state of mind type : STRING descriptio…" at bounding box center [409, 416] width 737 height 776
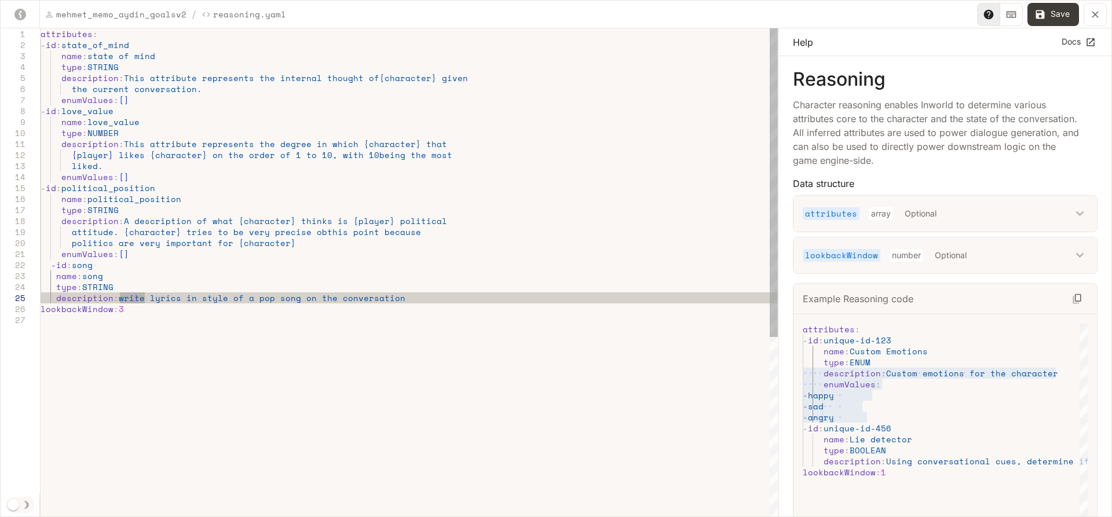
click at [136, 310] on div "attributes : - id : state_of_mind name : state of mind type : STRING descriptio…" at bounding box center [409, 416] width 737 height 776
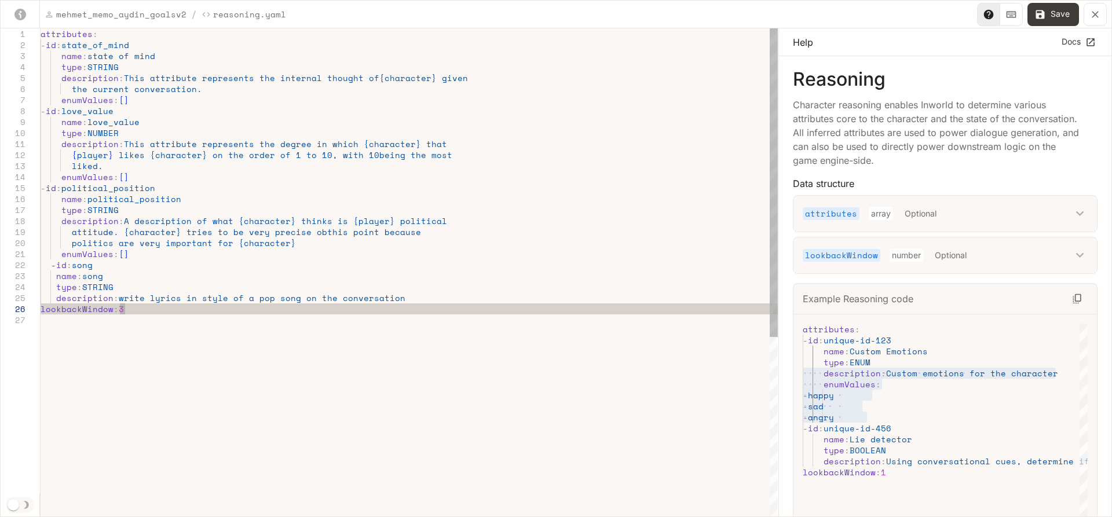
click at [48, 261] on div "attributes : - id : state_of_mind name : state of mind type : STRING descriptio…" at bounding box center [409, 416] width 737 height 776
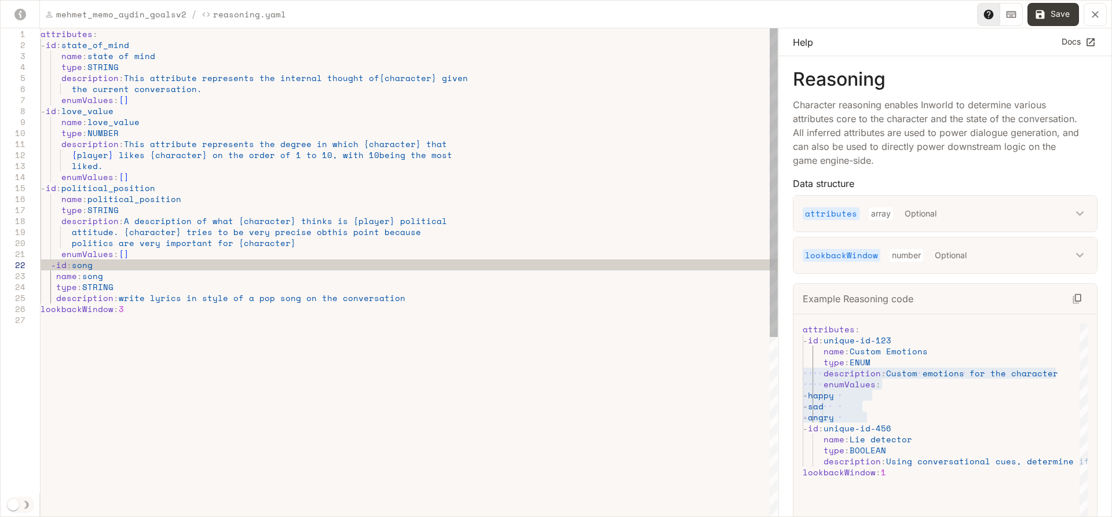
click at [56, 262] on div "attributes : - id : state_of_mind name : state of mind type : STRING descriptio…" at bounding box center [409, 416] width 737 height 776
click at [54, 272] on div "attributes : - id : state_of_mind name : state of mind type : STRING descriptio…" at bounding box center [409, 416] width 737 height 776
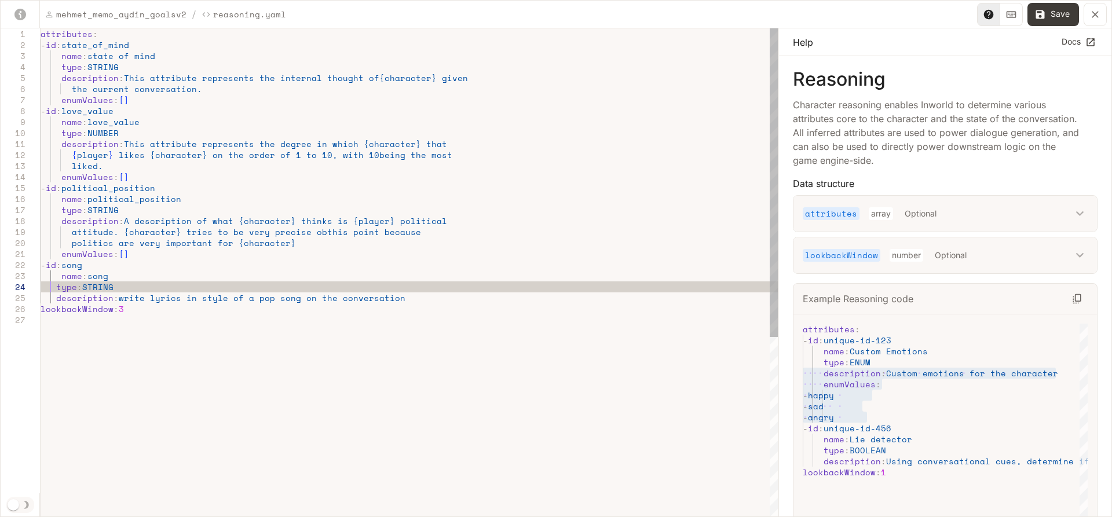
click at [53, 287] on div "attributes : - id : state_of_mind name : state of mind type : STRING descriptio…" at bounding box center [409, 416] width 737 height 776
click at [56, 297] on div "attributes : - id : state_of_mind name : state of mind type : STRING descriptio…" at bounding box center [409, 416] width 737 height 776
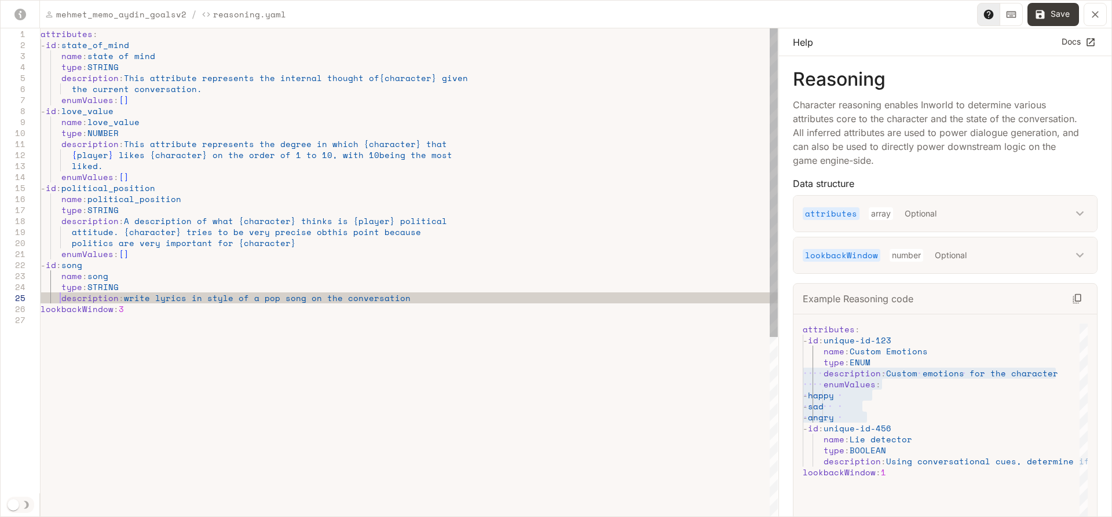
scroll to position [43, 20]
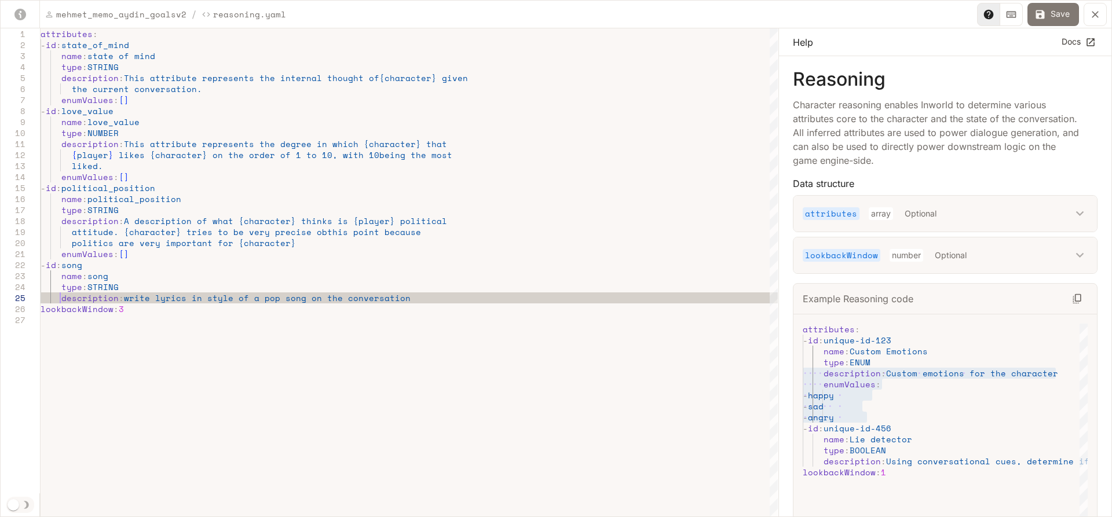
click at [1053, 16] on button "Save" at bounding box center [1054, 14] width 52 height 23
